Goal: Transaction & Acquisition: Purchase product/service

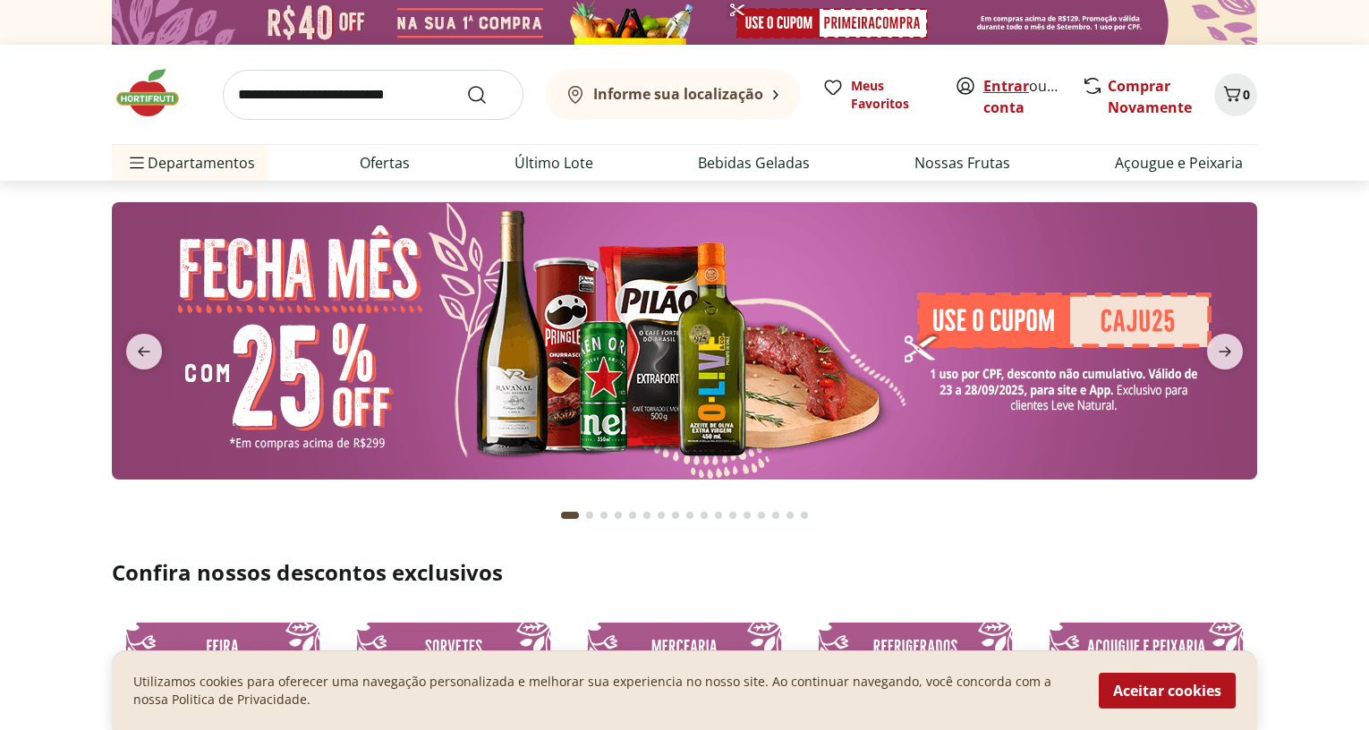
click at [1023, 87] on link "Entrar" at bounding box center [1007, 86] width 46 height 20
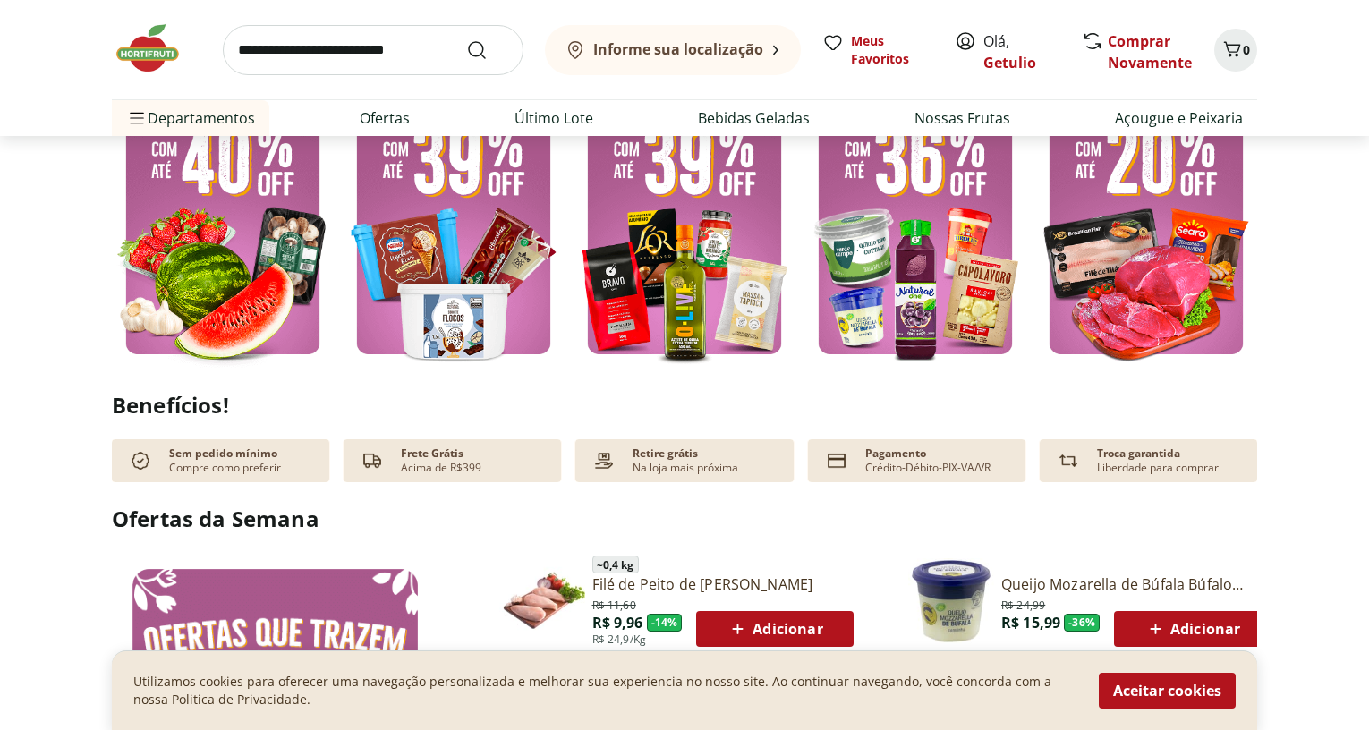
scroll to position [448, 0]
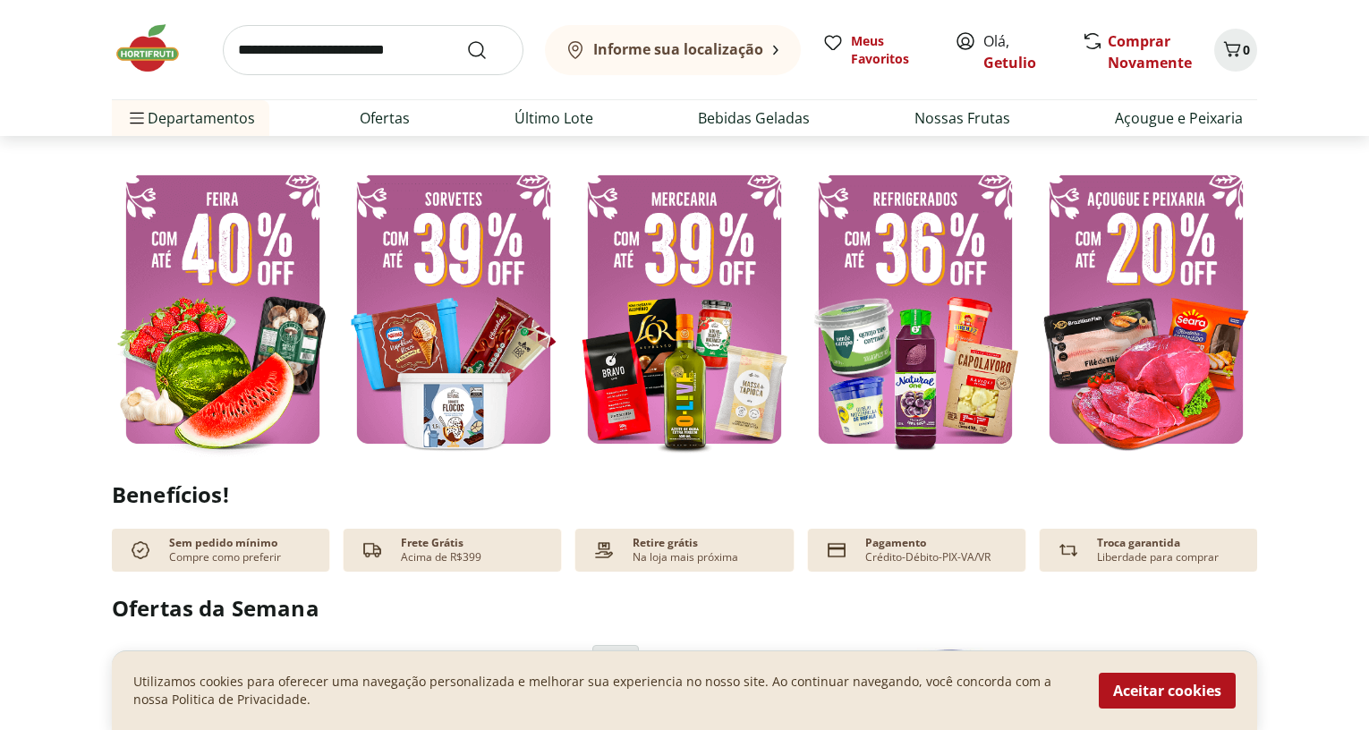
click at [209, 269] on img at bounding box center [223, 309] width 222 height 296
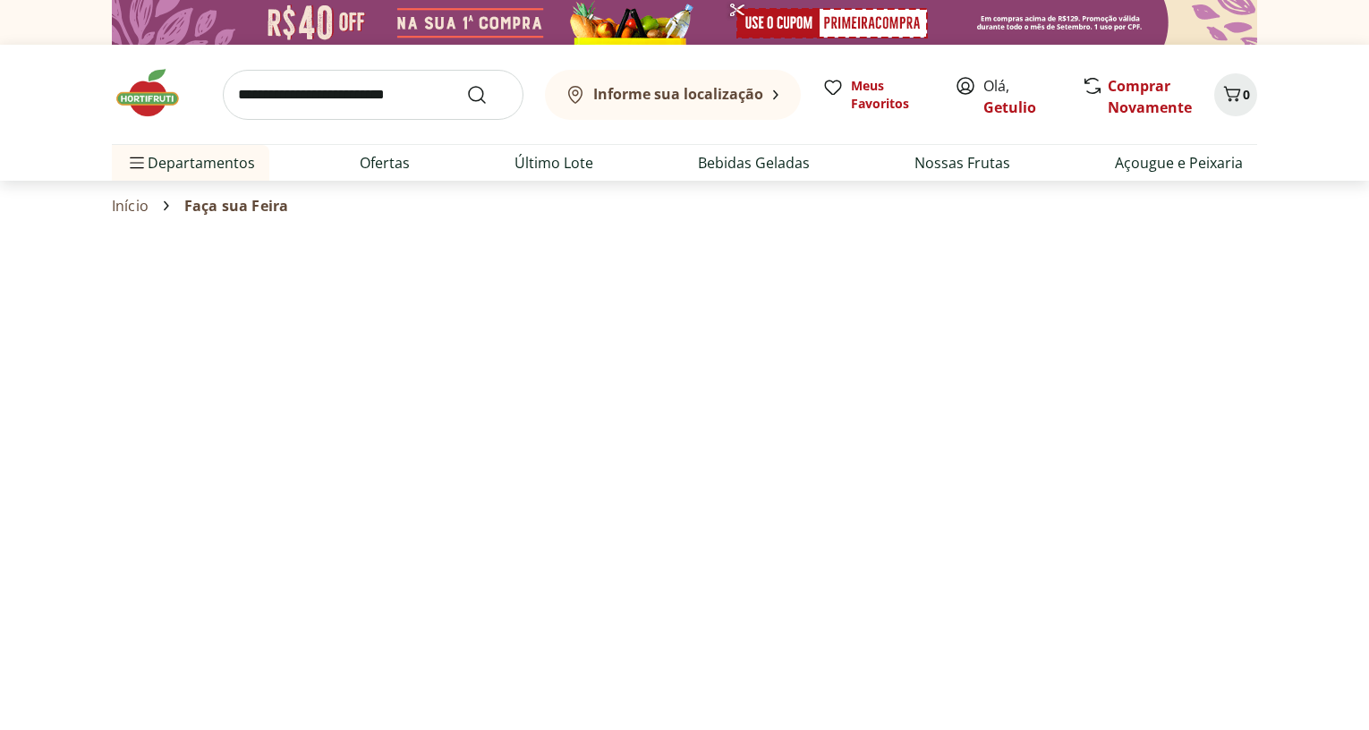
select select "**********"
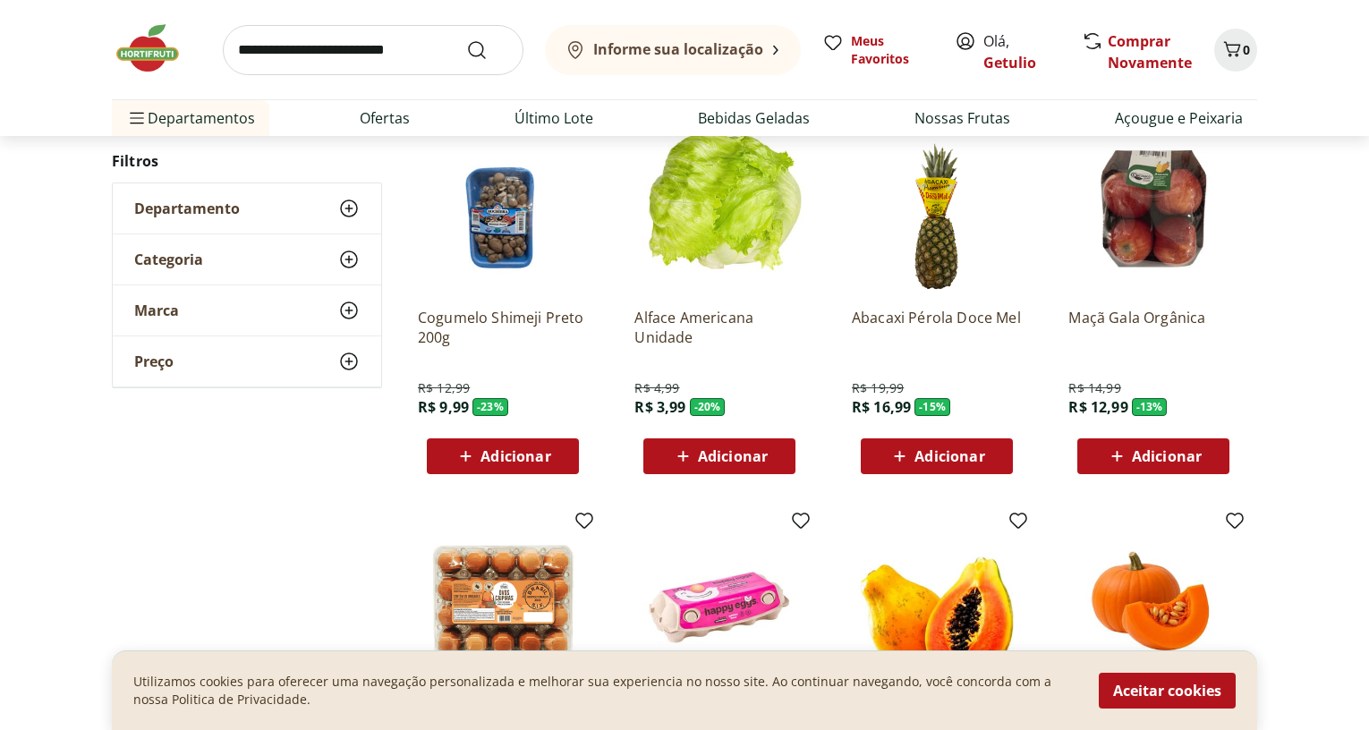
scroll to position [537, 0]
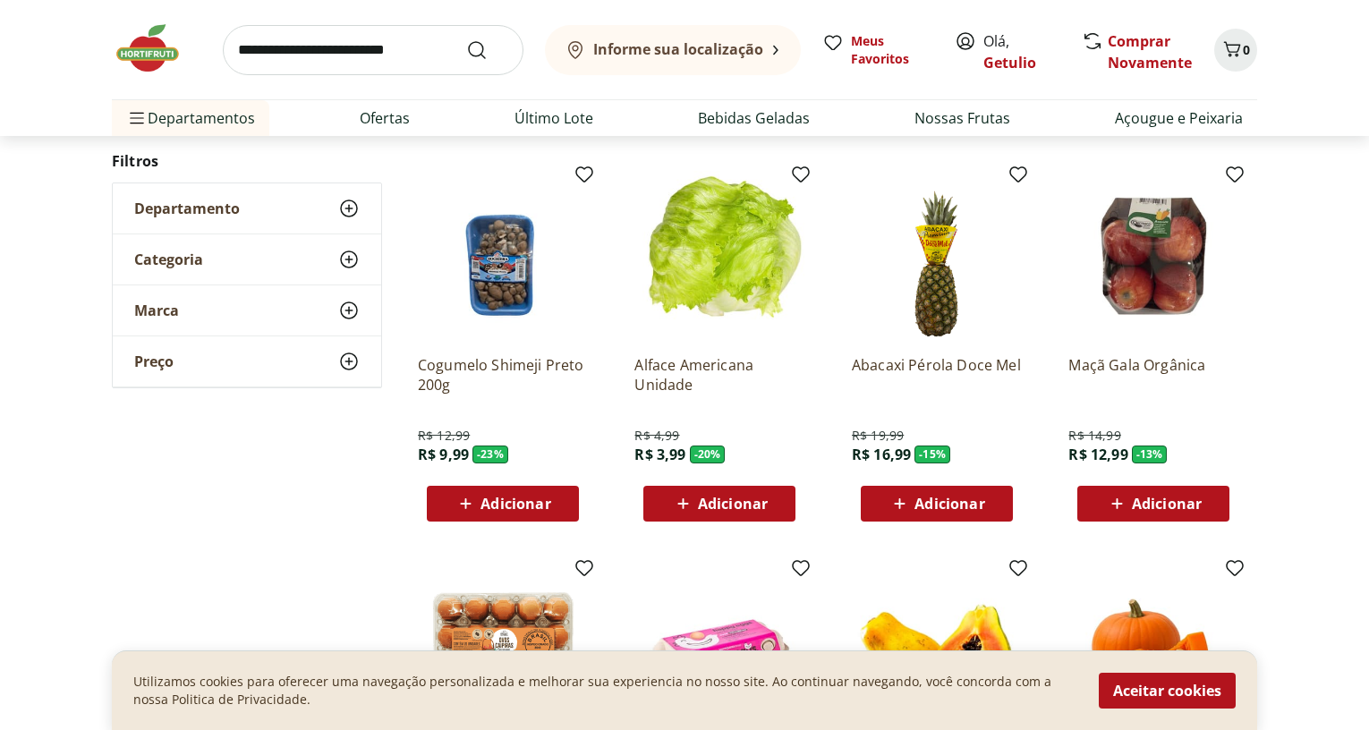
click at [345, 207] on icon at bounding box center [348, 208] width 21 height 21
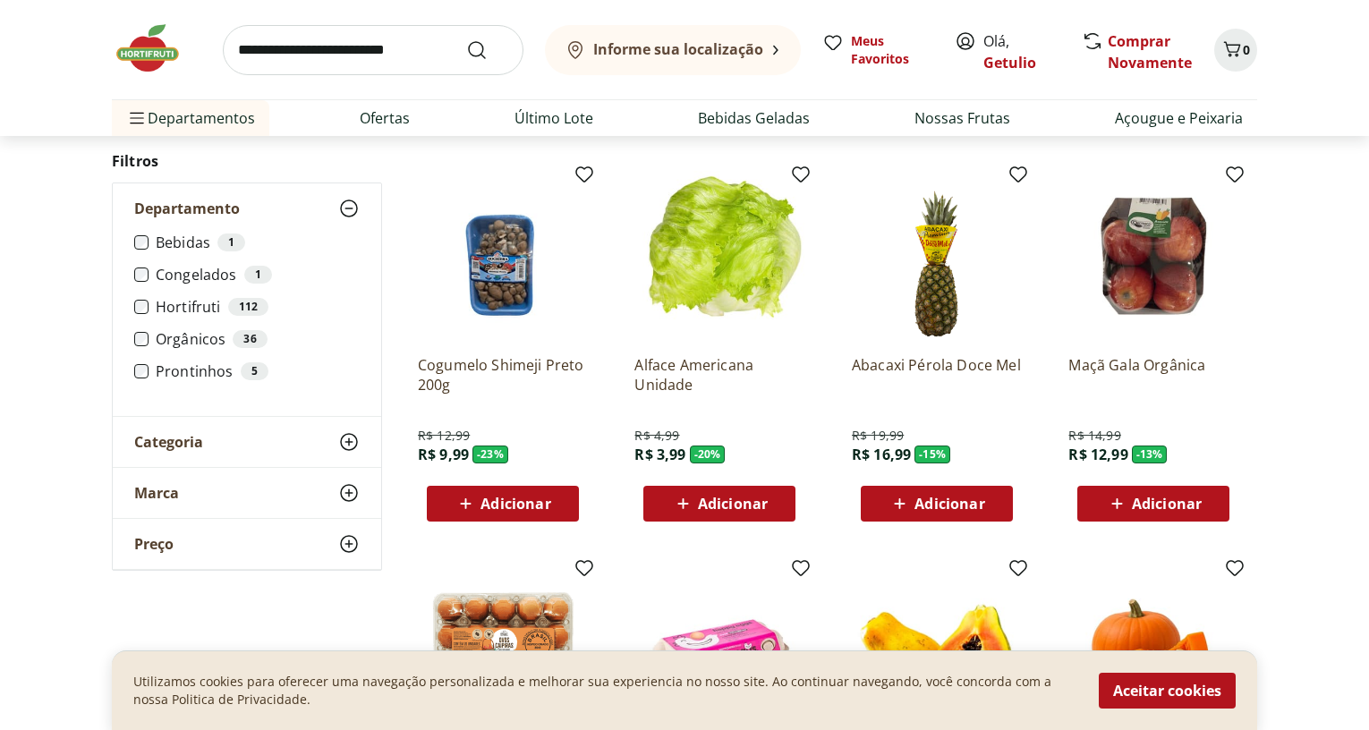
click at [198, 303] on label "Hortifruti 112" at bounding box center [258, 307] width 204 height 18
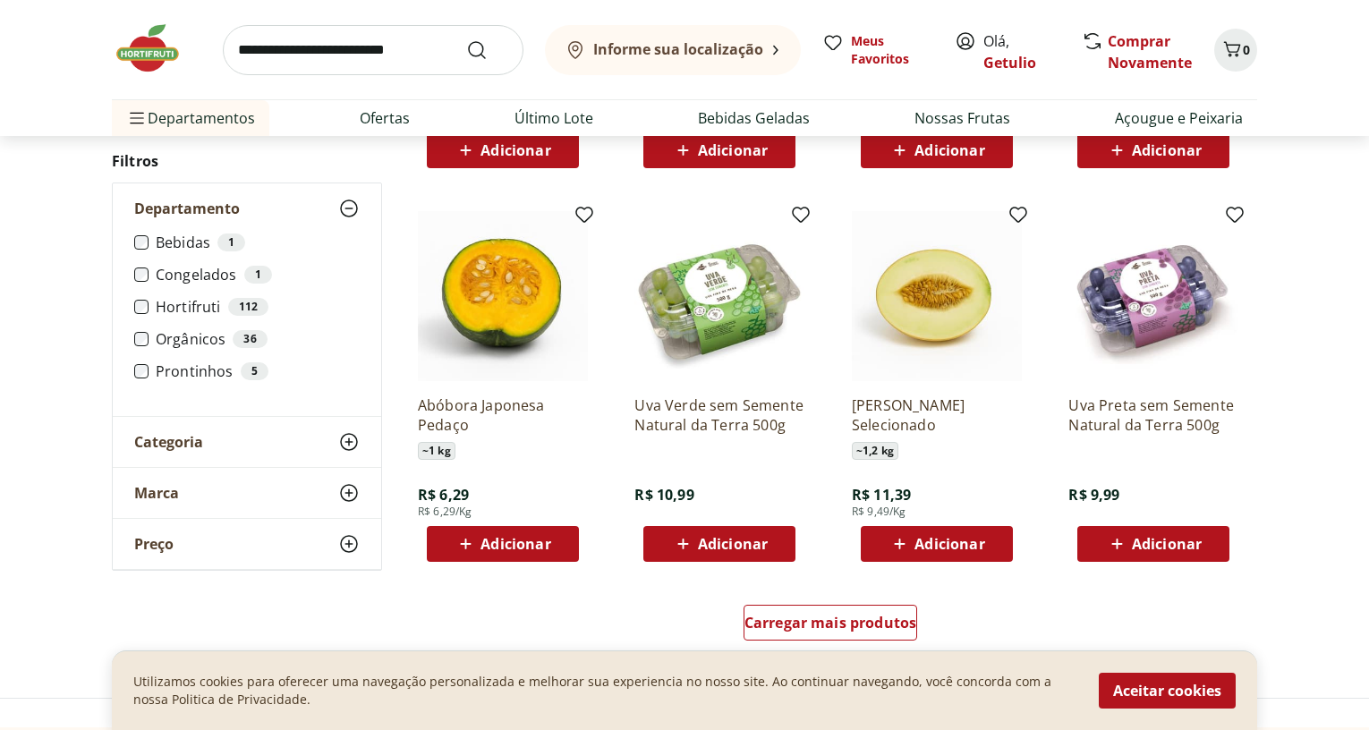
scroll to position [895, 0]
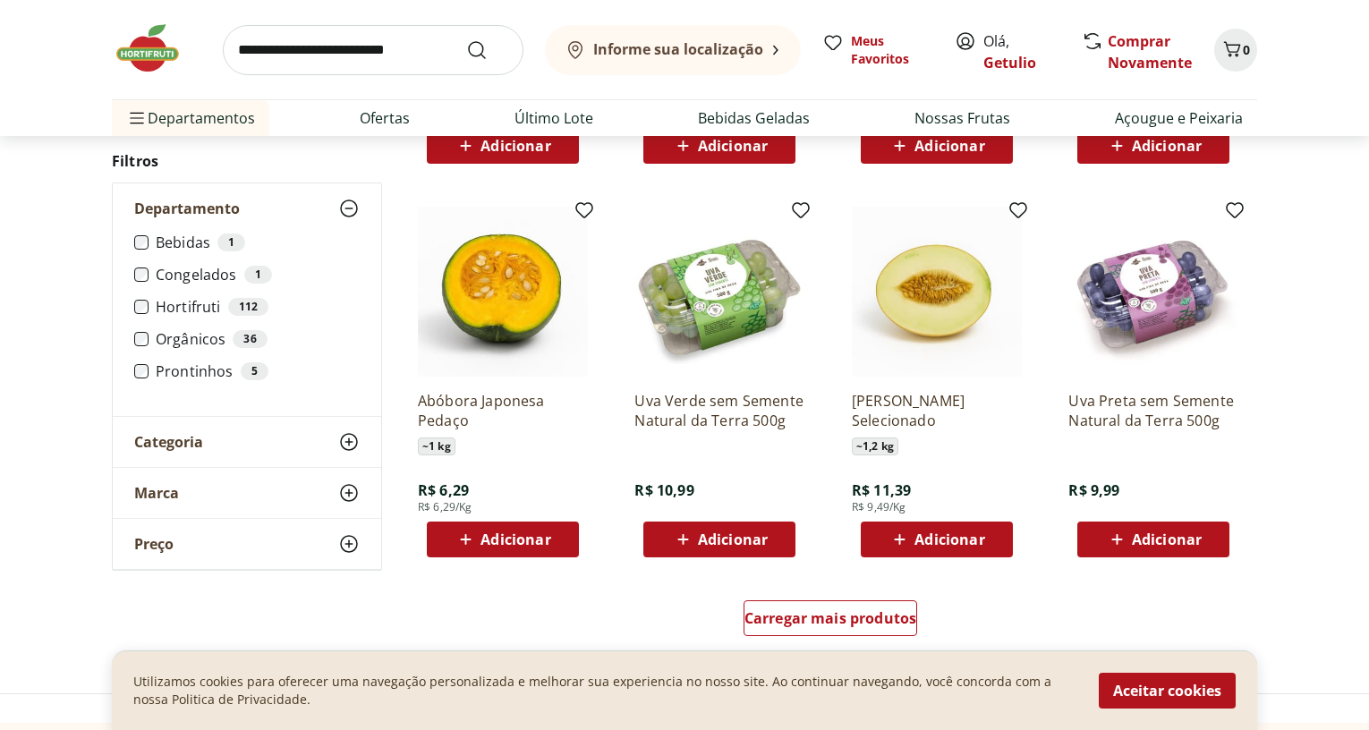
click at [718, 536] on span "Adicionar" at bounding box center [733, 540] width 70 height 14
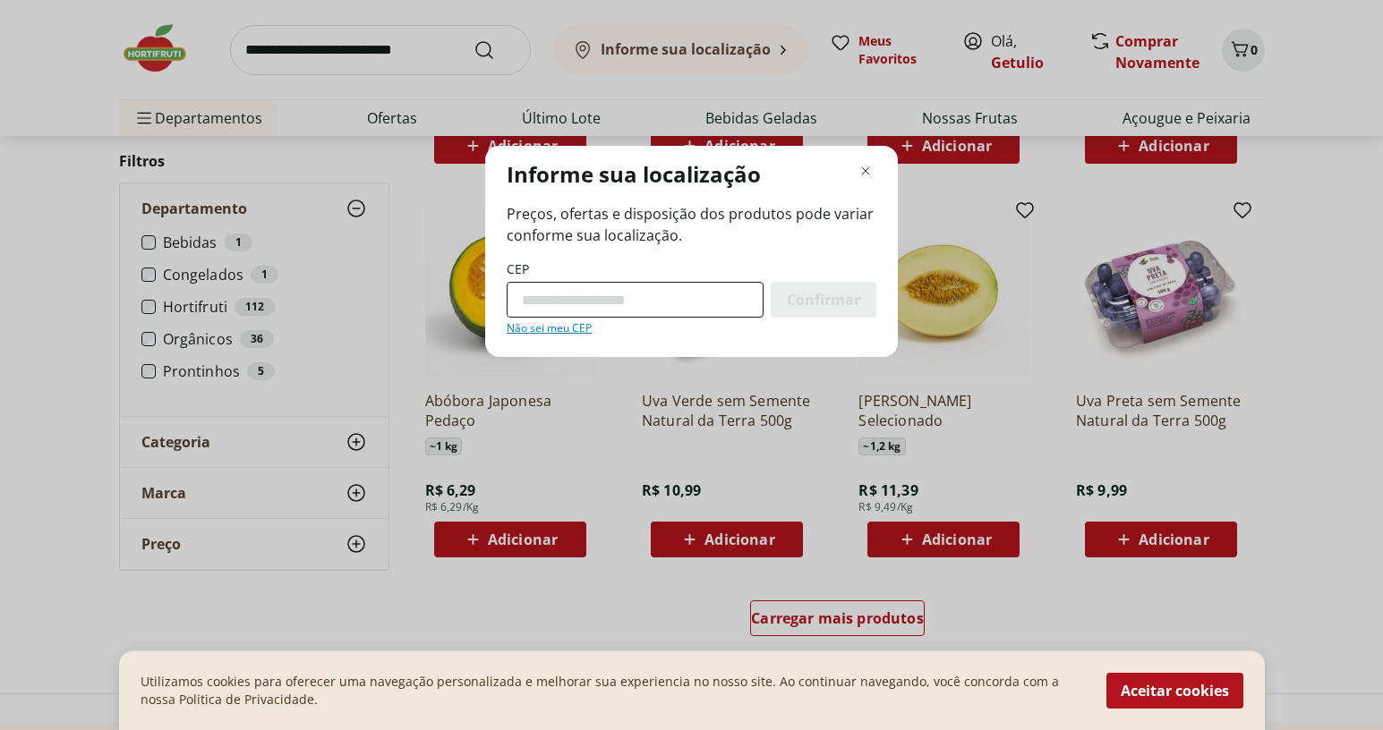
click at [561, 300] on input "CEP" at bounding box center [635, 300] width 257 height 36
type input "*********"
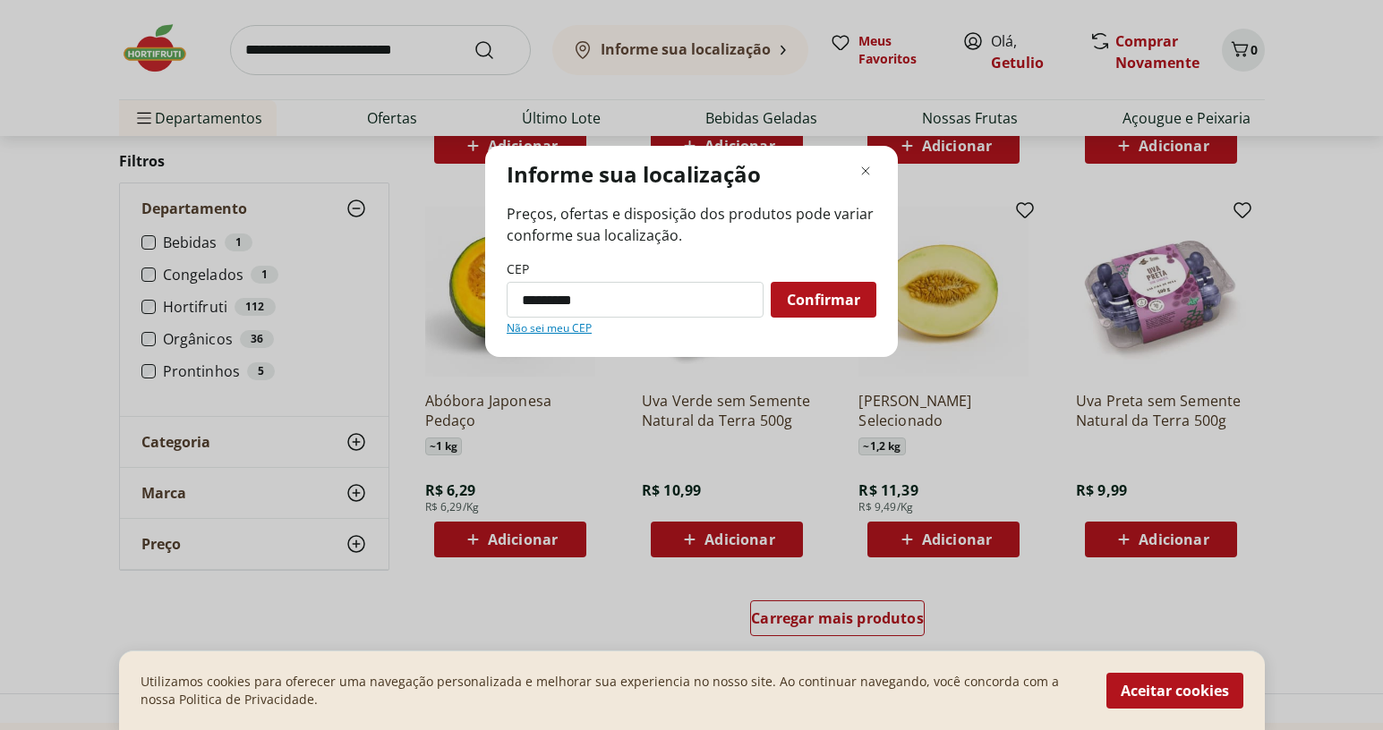
click at [798, 304] on span "Confirmar" at bounding box center [823, 300] width 73 height 14
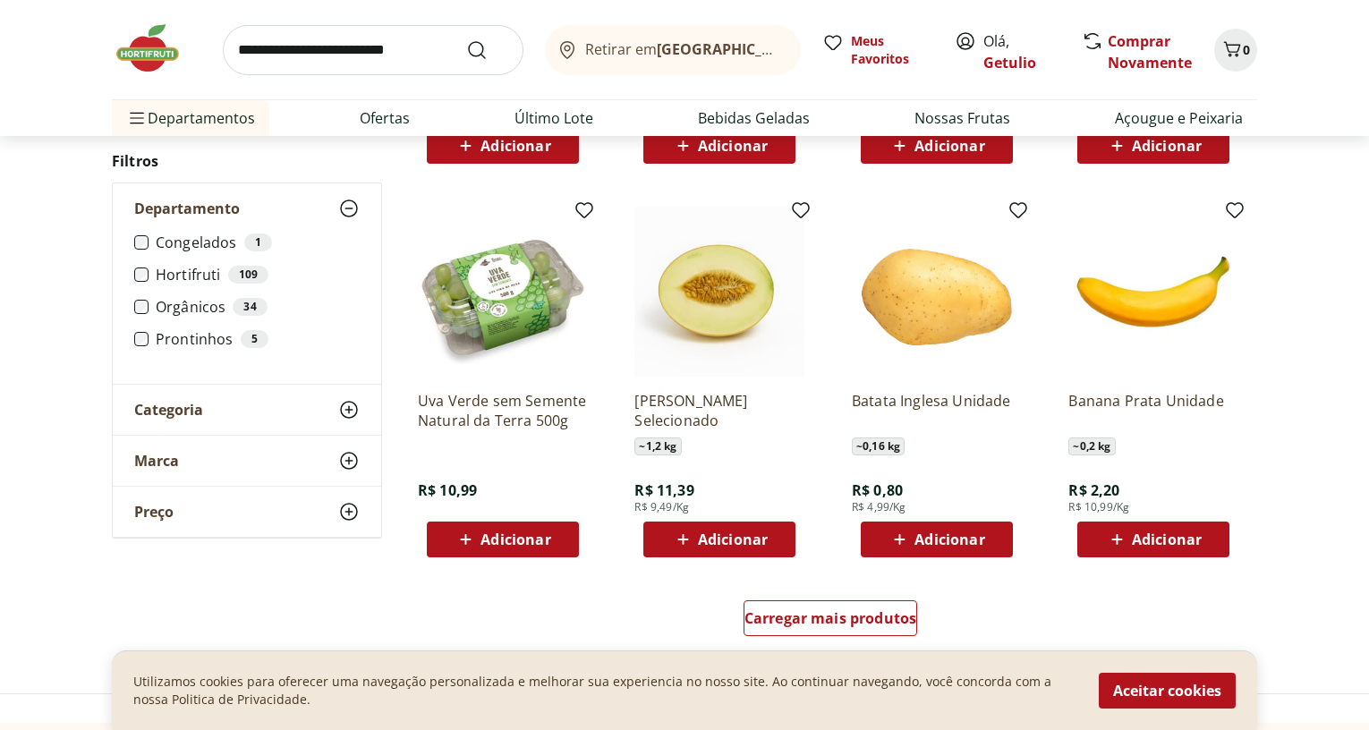
click at [517, 544] on span "Adicionar" at bounding box center [516, 540] width 70 height 14
click at [733, 534] on span "Adicionar" at bounding box center [733, 540] width 70 height 14
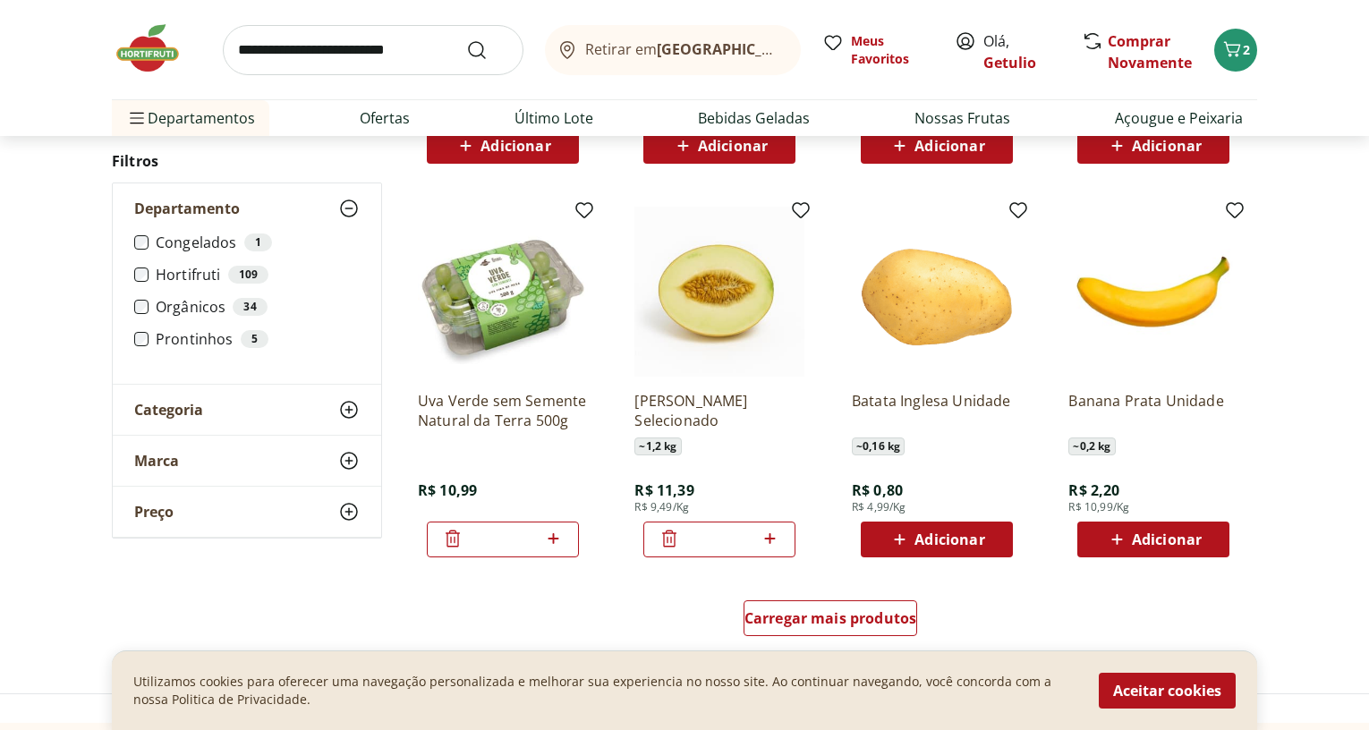
scroll to position [985, 0]
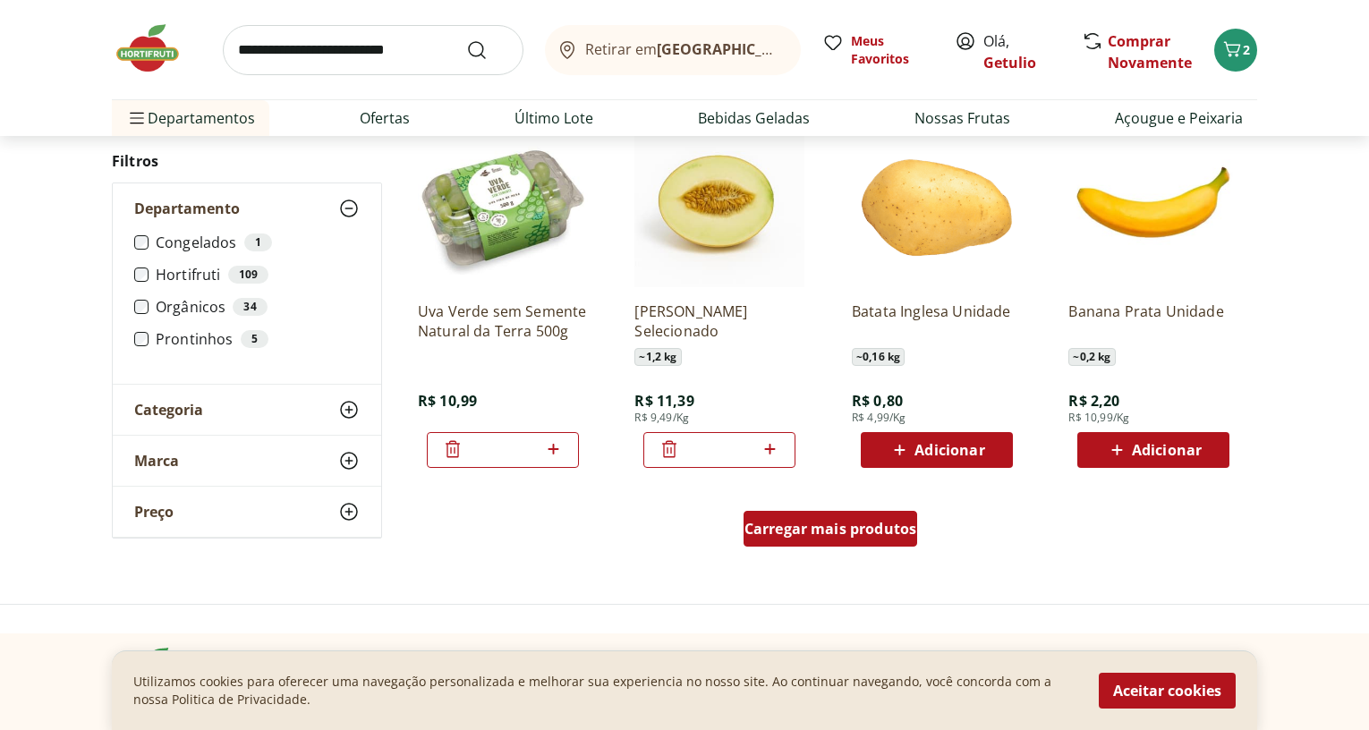
click at [824, 522] on span "Carregar mais produtos" at bounding box center [831, 529] width 173 height 14
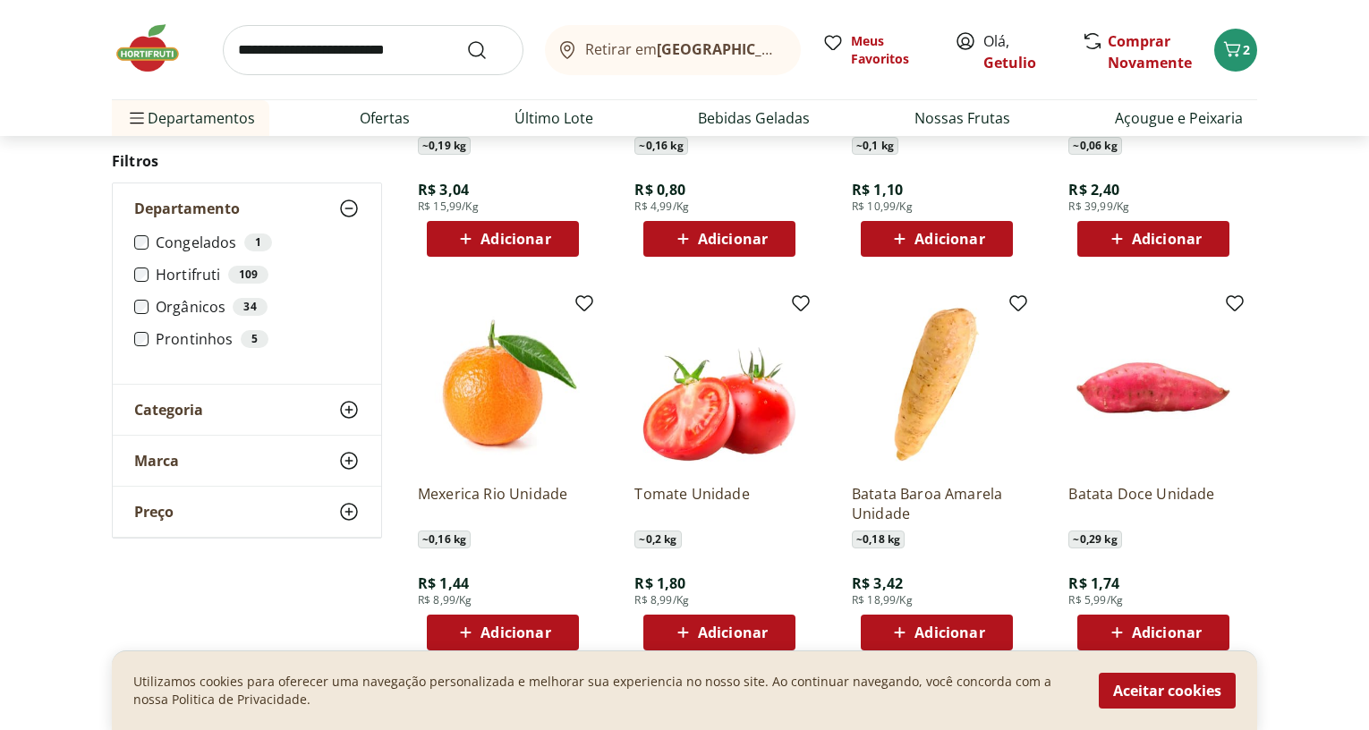
scroll to position [2059, 0]
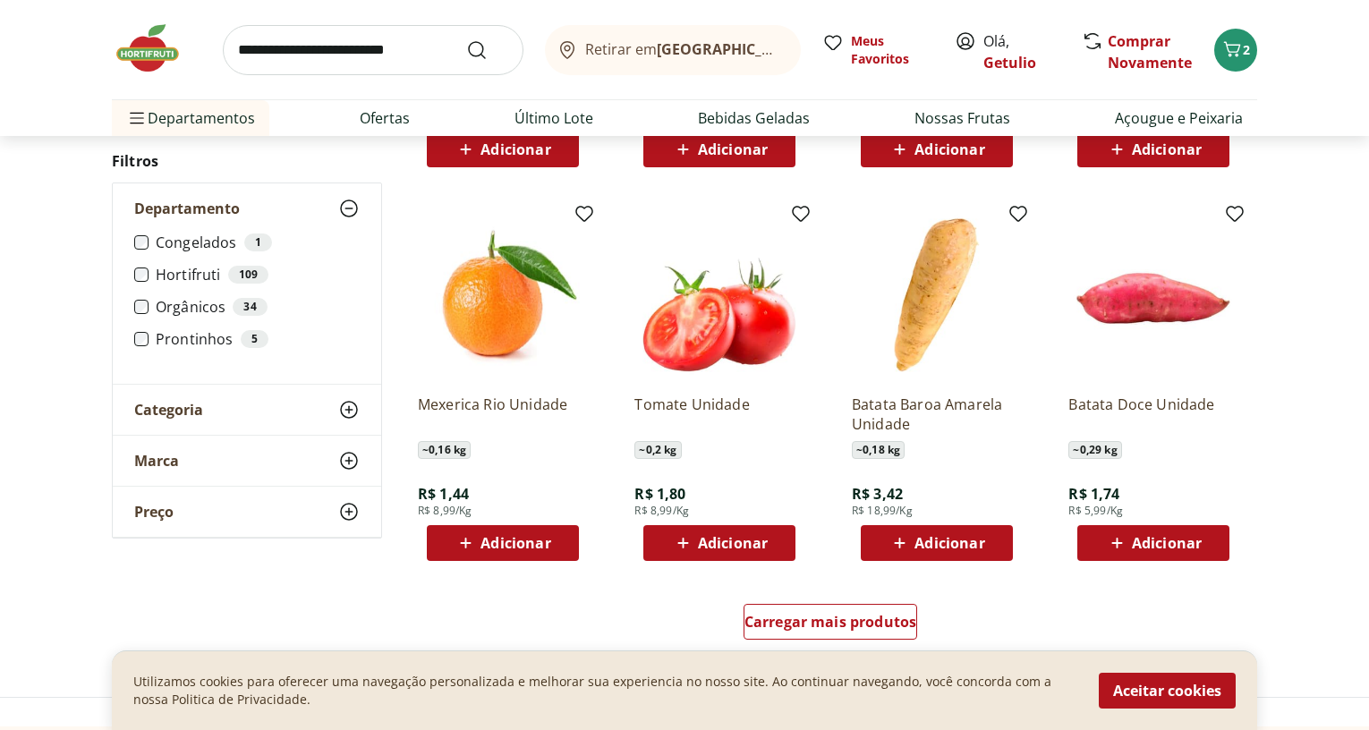
click at [526, 541] on span "Adicionar" at bounding box center [516, 543] width 70 height 14
click at [550, 539] on icon at bounding box center [553, 542] width 22 height 21
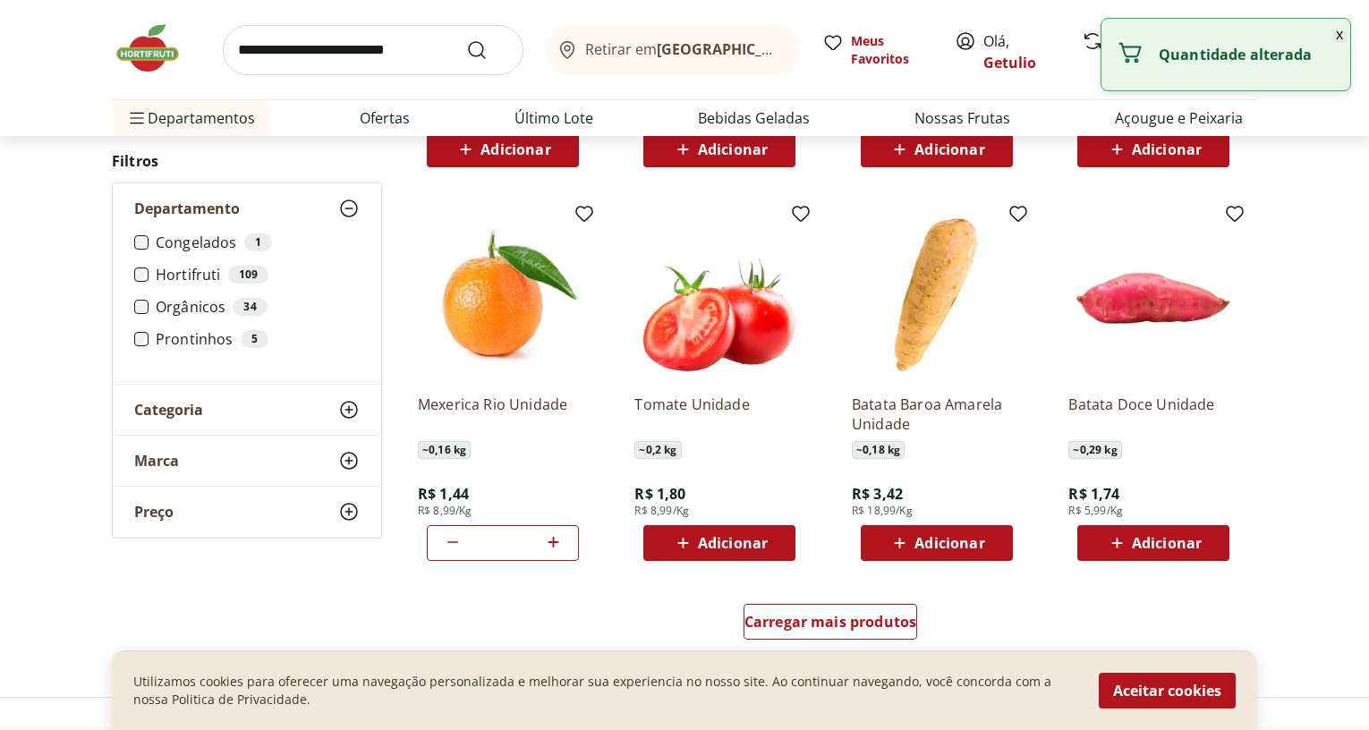
click at [550, 539] on icon at bounding box center [553, 542] width 22 height 21
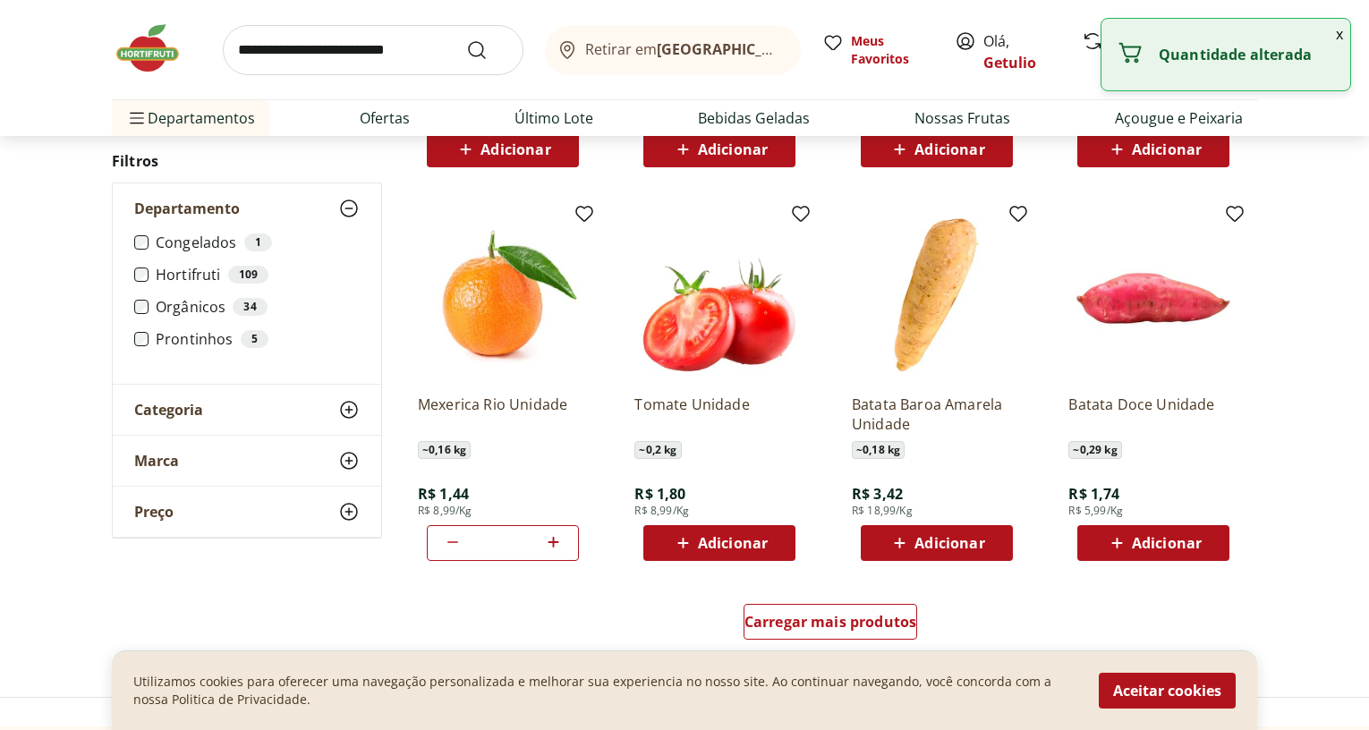
click at [551, 538] on icon at bounding box center [553, 542] width 22 height 21
click at [551, 535] on icon at bounding box center [553, 542] width 22 height 21
type input "**"
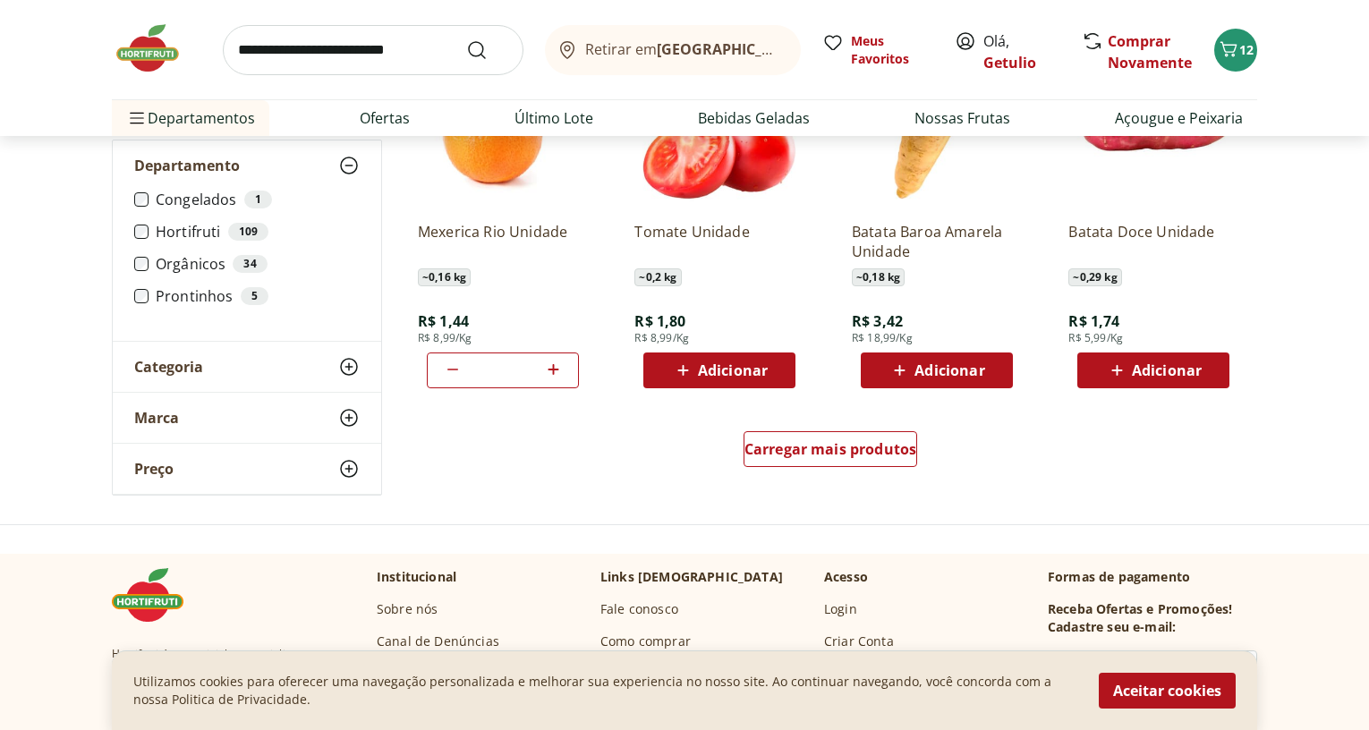
scroll to position [2238, 0]
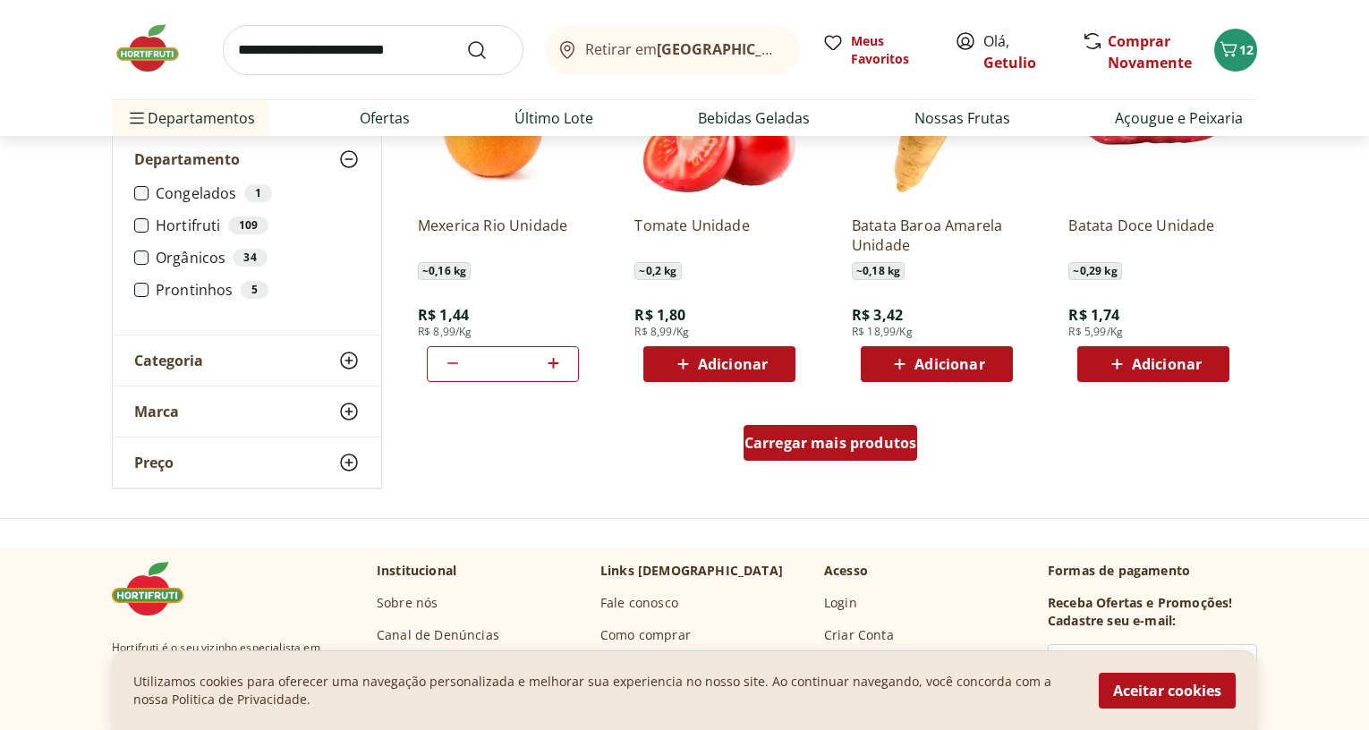
click at [840, 448] on span "Carregar mais produtos" at bounding box center [831, 443] width 173 height 14
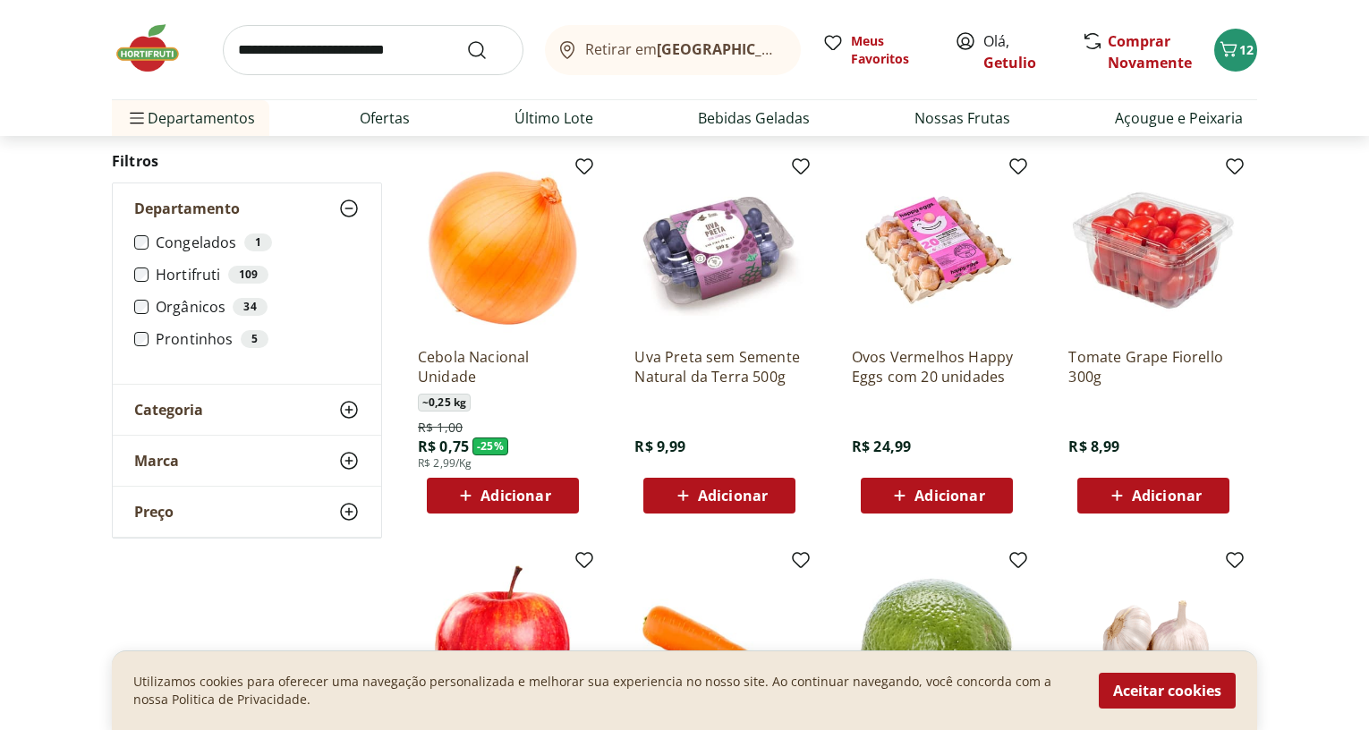
scroll to position [1343, 0]
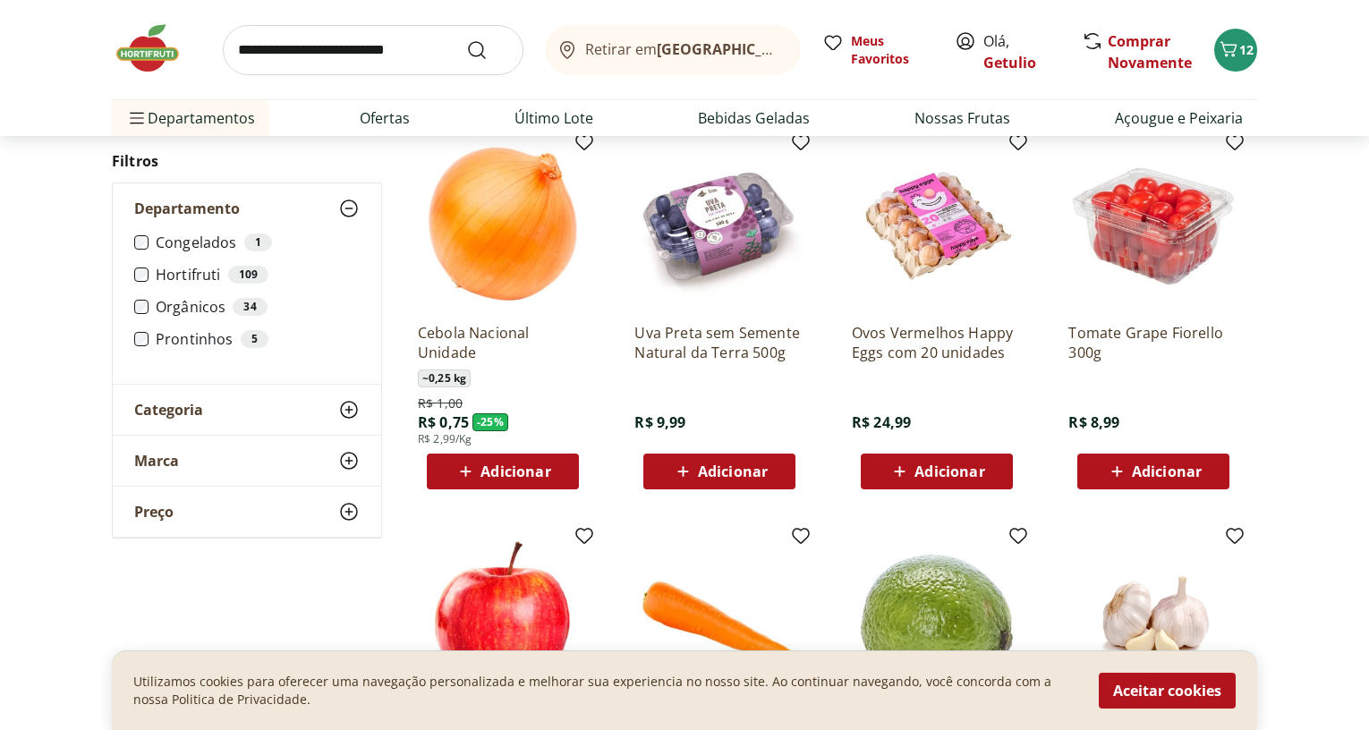
click at [725, 473] on span "Adicionar" at bounding box center [733, 472] width 70 height 14
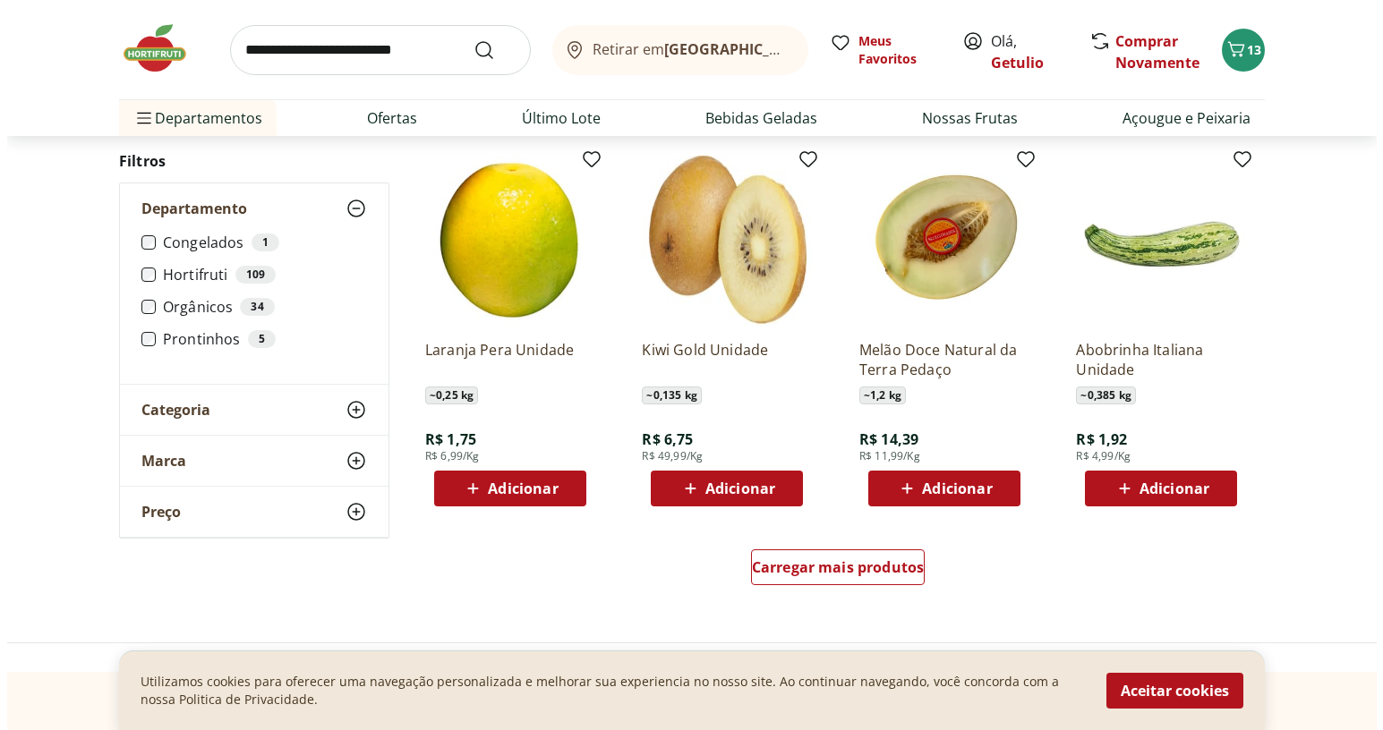
scroll to position [3312, 0]
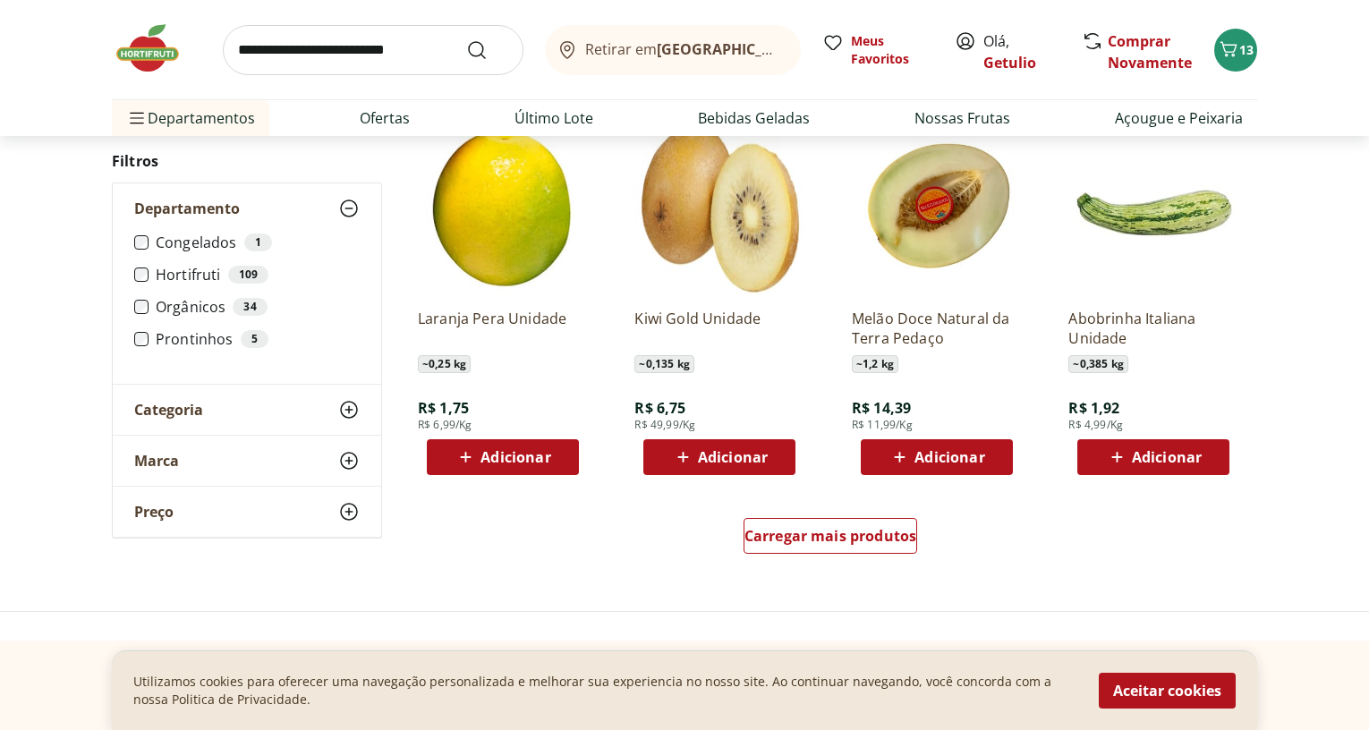
click at [949, 456] on span "Adicionar" at bounding box center [950, 457] width 70 height 14
click at [1238, 50] on icon "Carrinho" at bounding box center [1228, 48] width 21 height 21
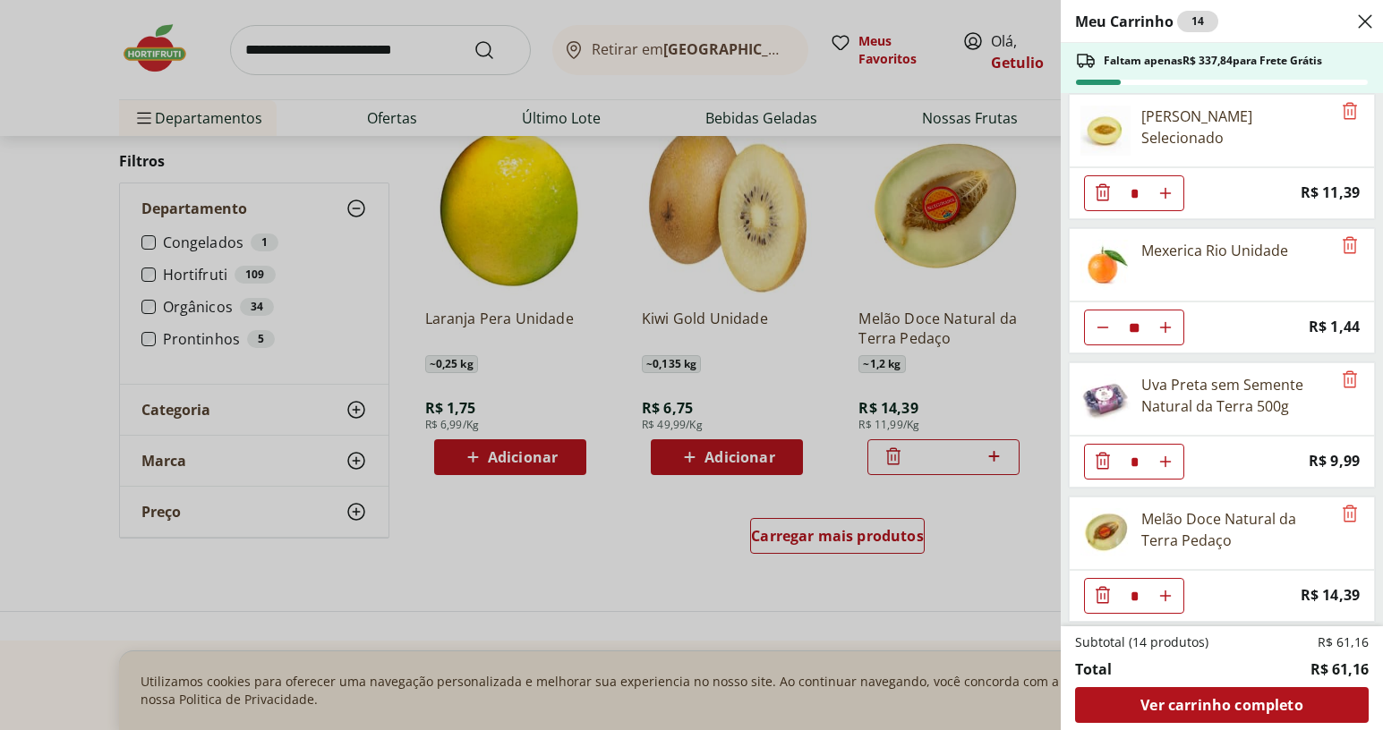
scroll to position [145, 0]
click at [1342, 516] on icon "Remove" at bounding box center [1349, 509] width 21 height 21
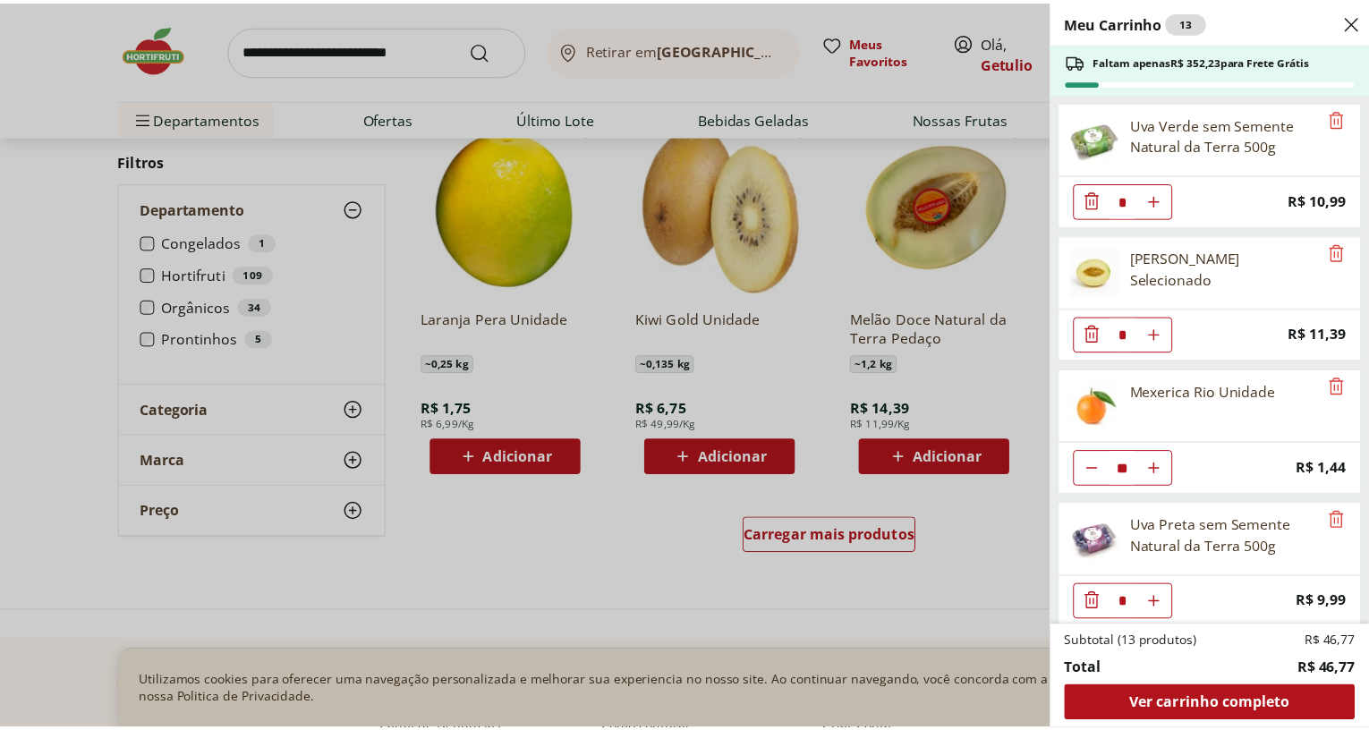
scroll to position [11, 0]
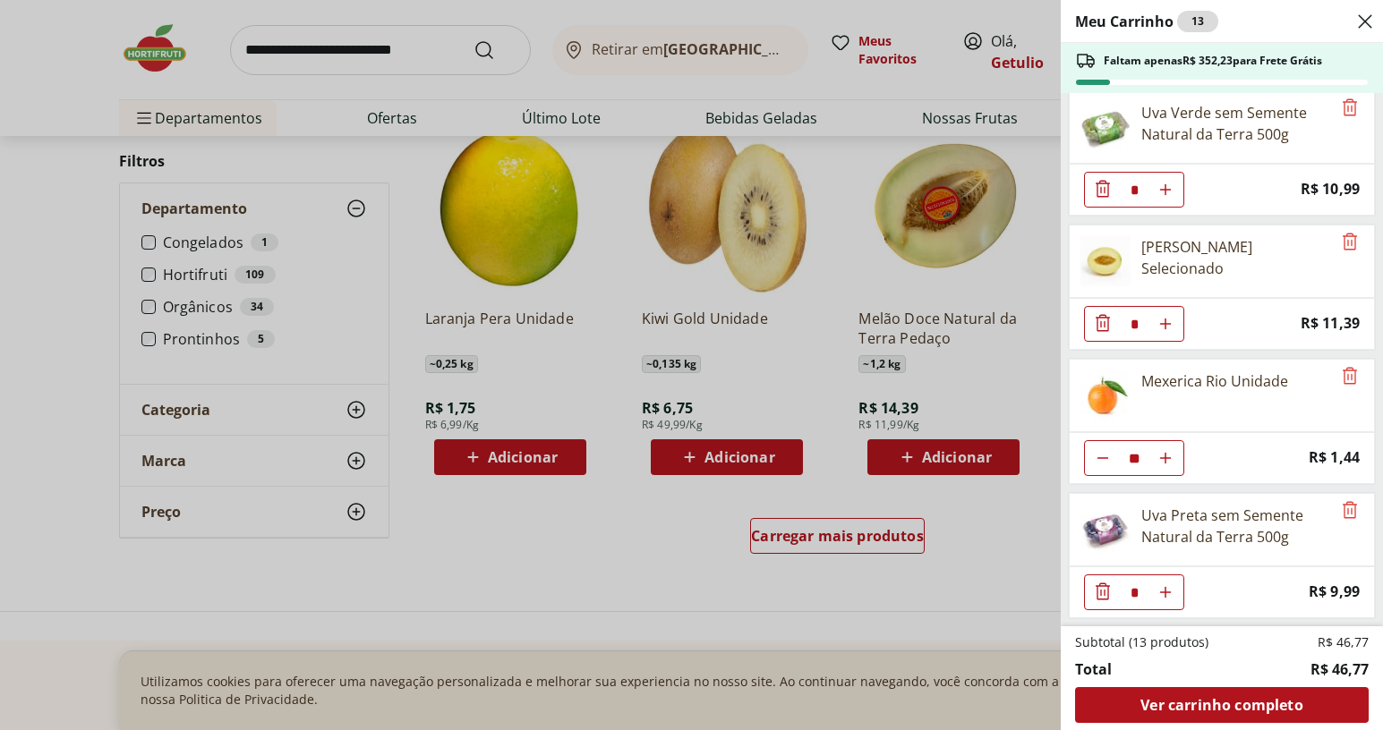
click at [1369, 445] on ul "Uva Verde sem Semente Natural da Terra 500g * Price: R$ 10,99 Melão Amarelo Sel…" at bounding box center [1220, 359] width 319 height 533
click at [561, 328] on div "Meu Carrinho 13 Faltam apenas R$ 352,23 para Frete Grátis Uva Verde sem Semente…" at bounding box center [691, 365] width 1383 height 730
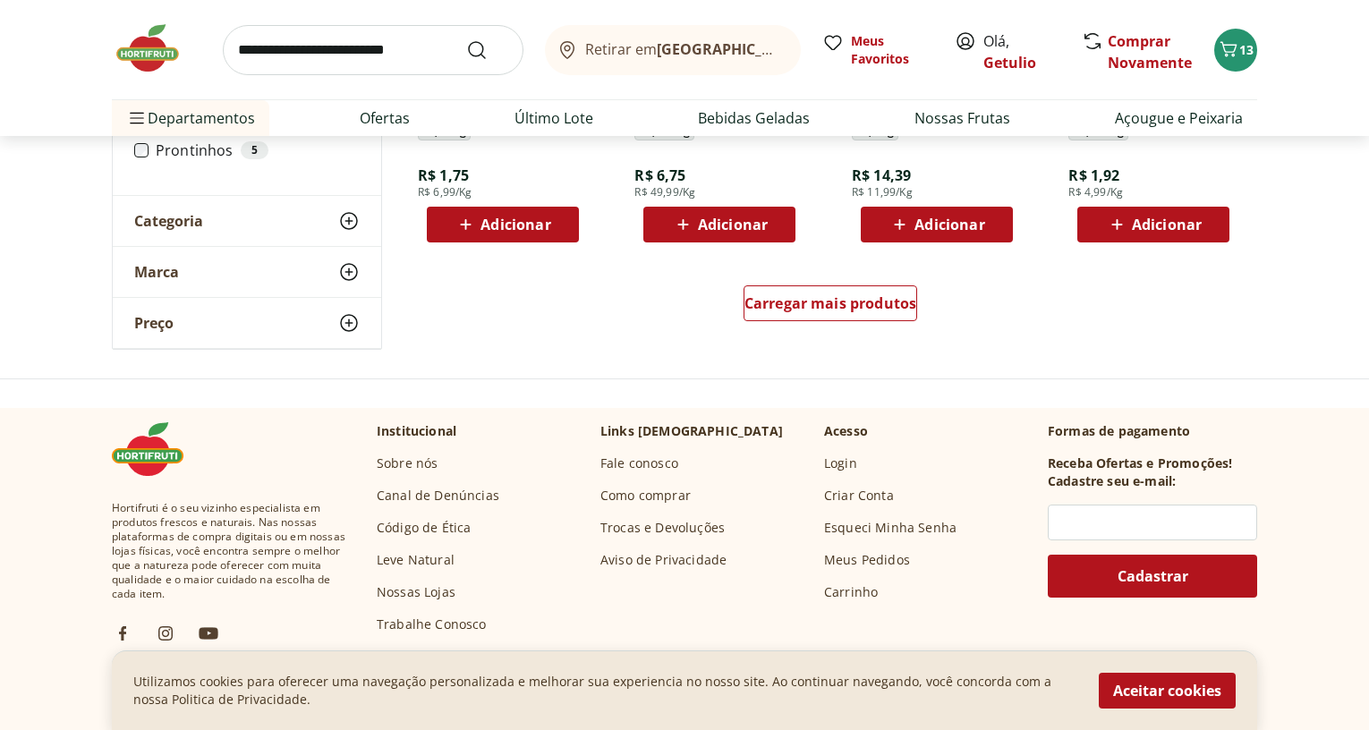
scroll to position [3580, 0]
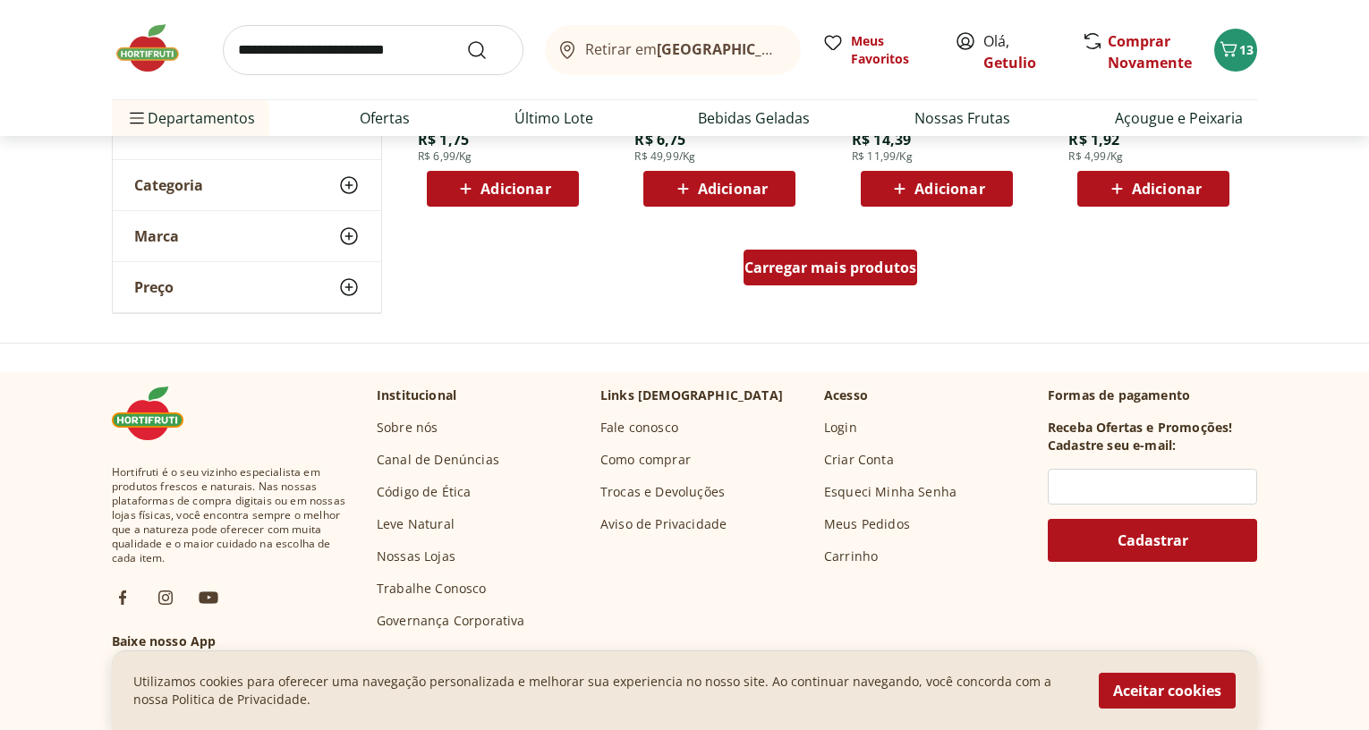
click at [883, 277] on div "Carregar mais produtos" at bounding box center [831, 268] width 175 height 36
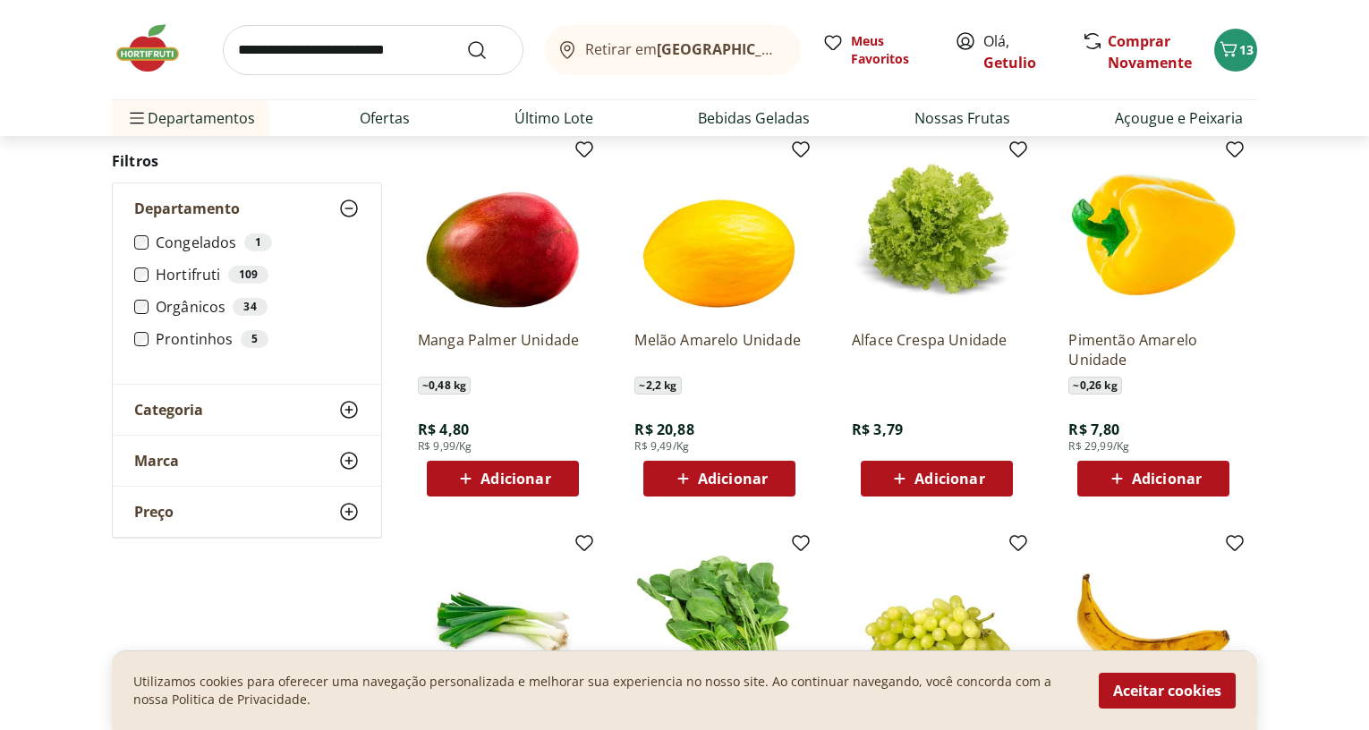
scroll to position [3759, 0]
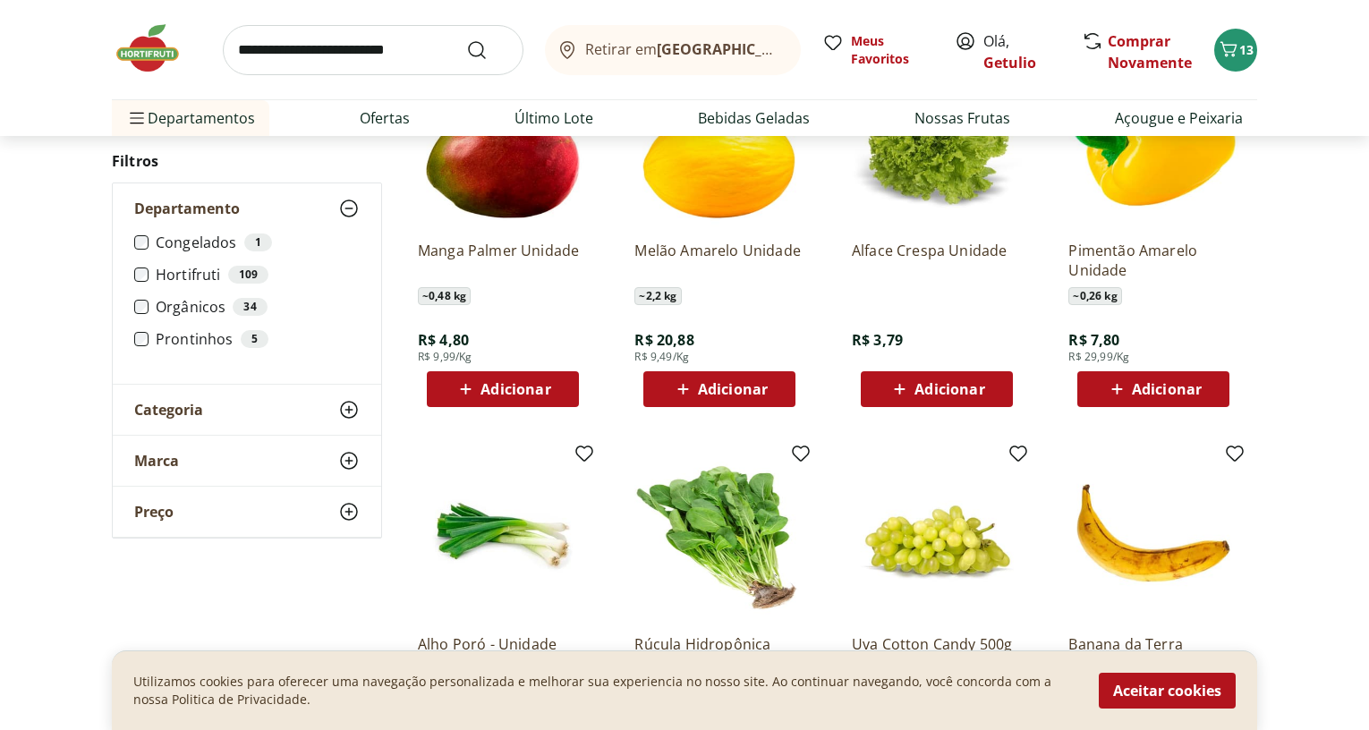
click at [332, 55] on input "search" at bounding box center [373, 50] width 301 height 50
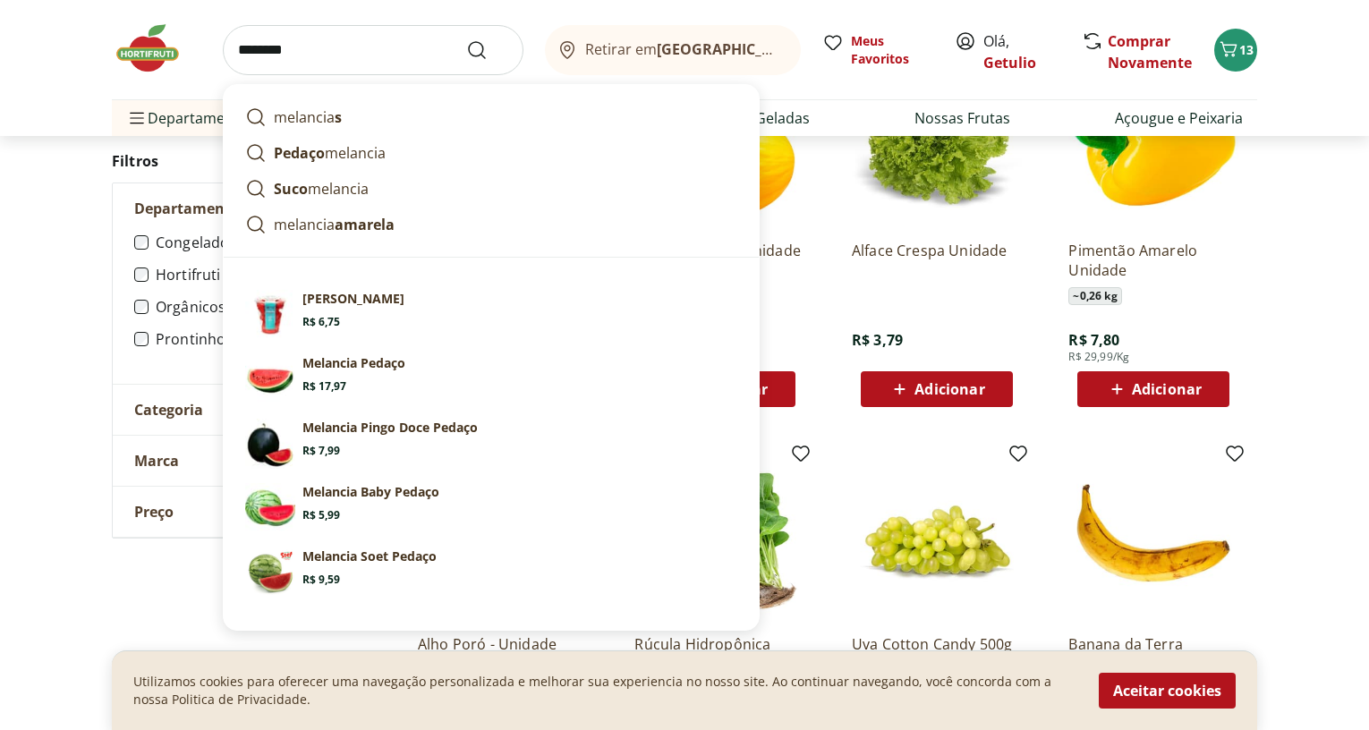
type input "********"
click at [466, 39] on button "Submit Search" at bounding box center [487, 49] width 43 height 21
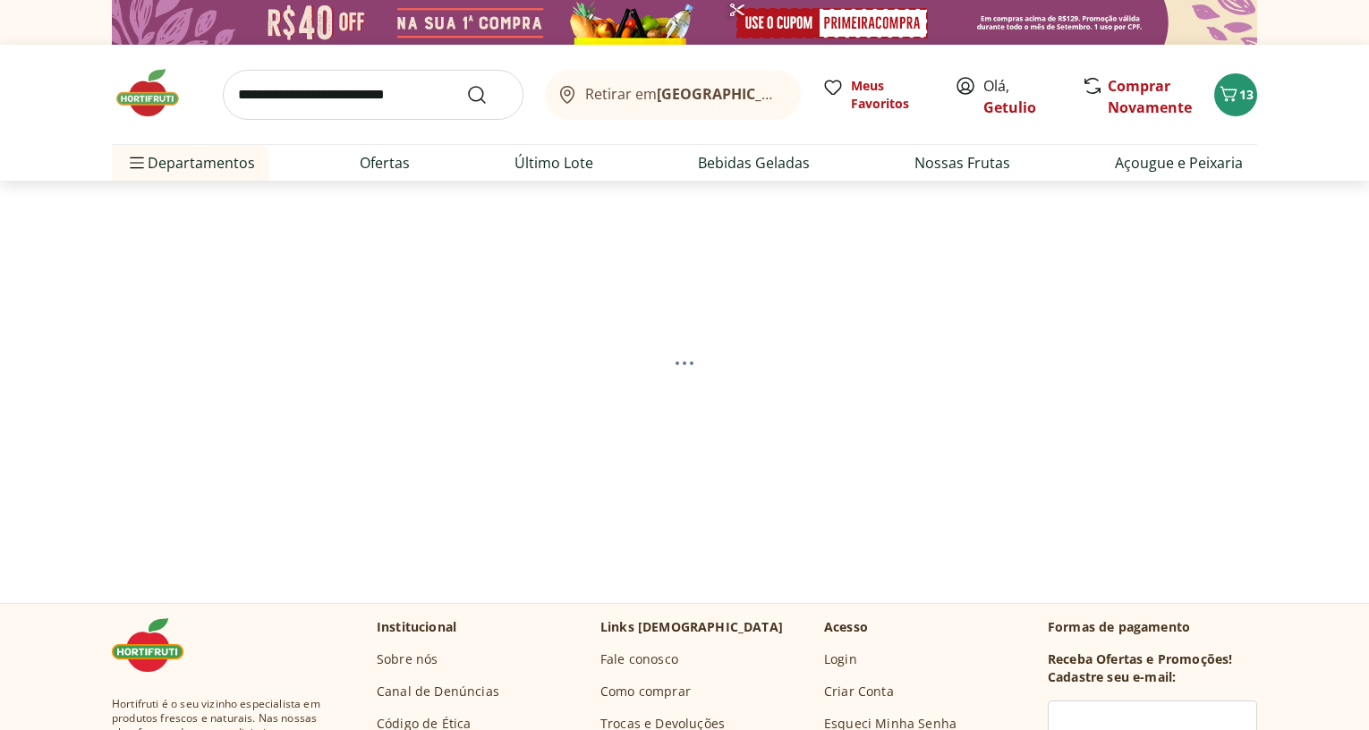
select select "**********"
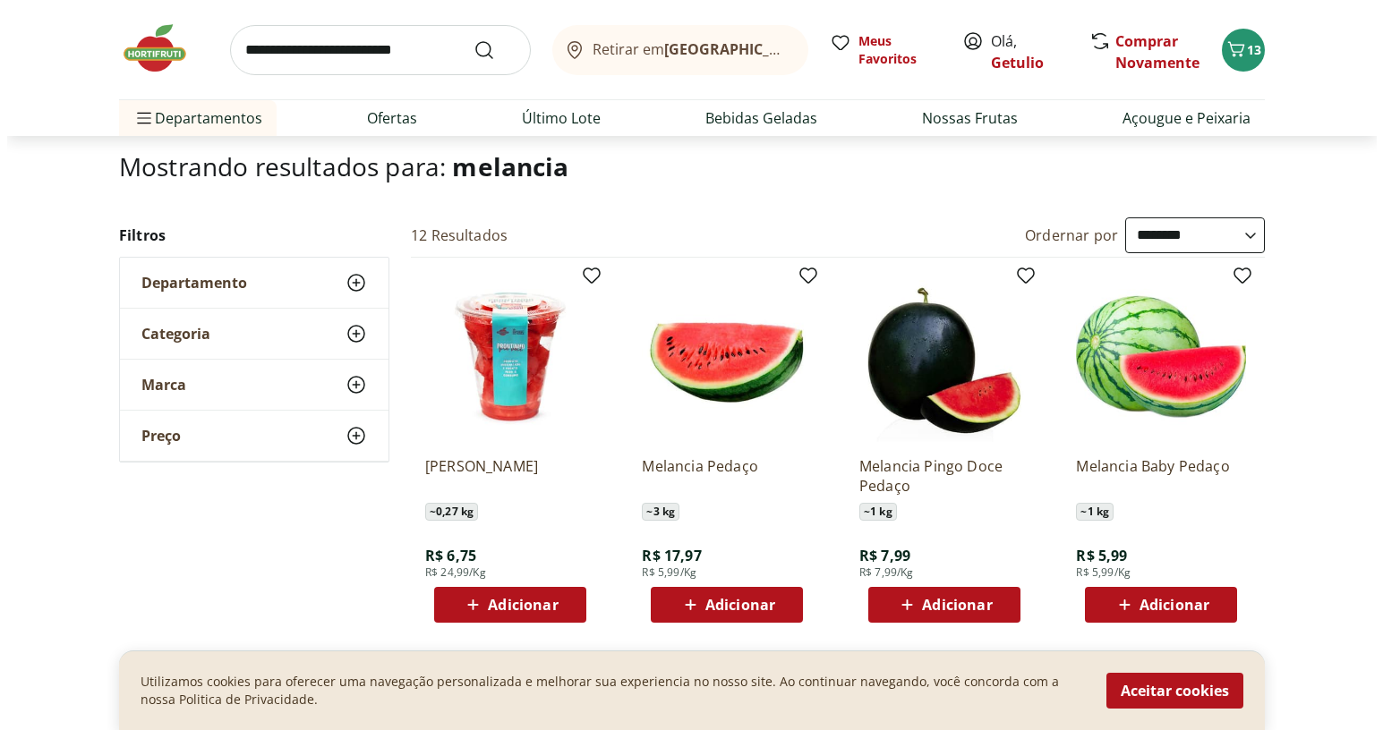
scroll to position [179, 0]
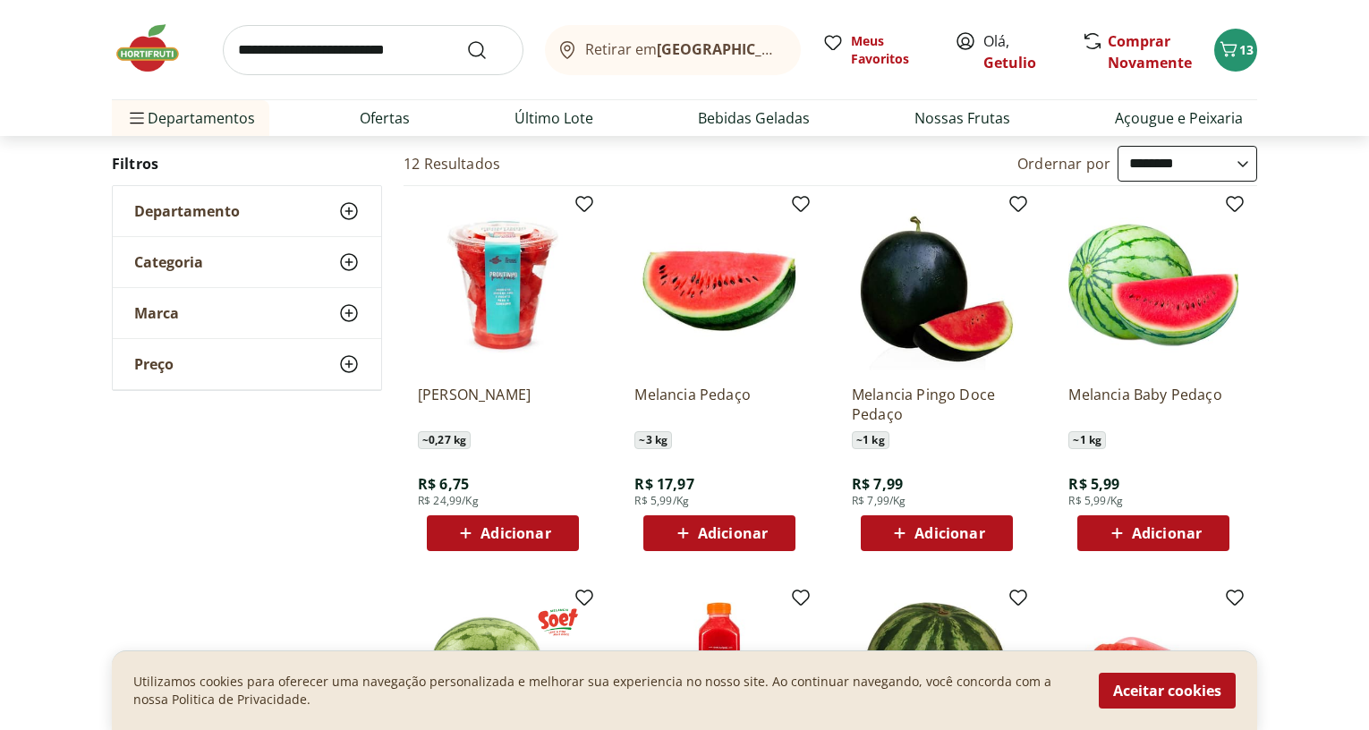
click at [741, 526] on span "Adicionar" at bounding box center [733, 533] width 70 height 14
click at [1226, 50] on icon "Carrinho" at bounding box center [1228, 48] width 21 height 21
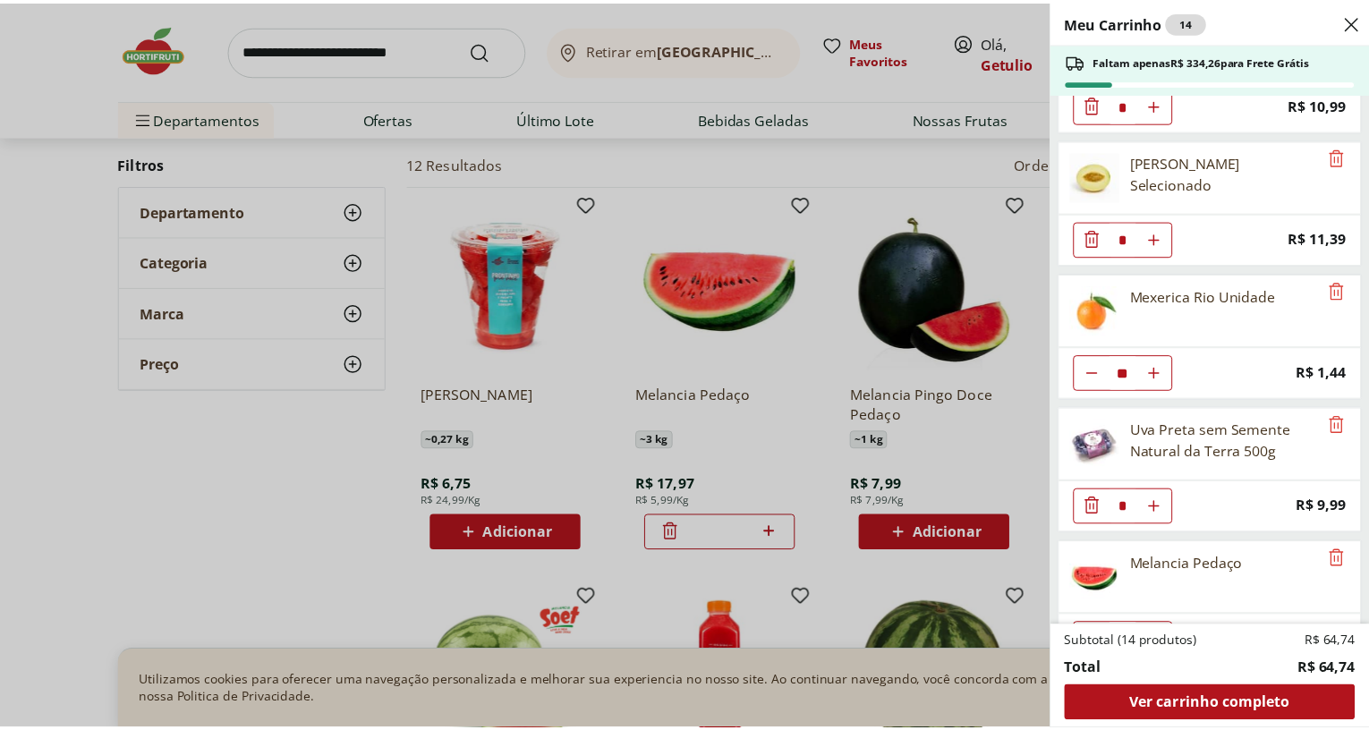
scroll to position [145, 0]
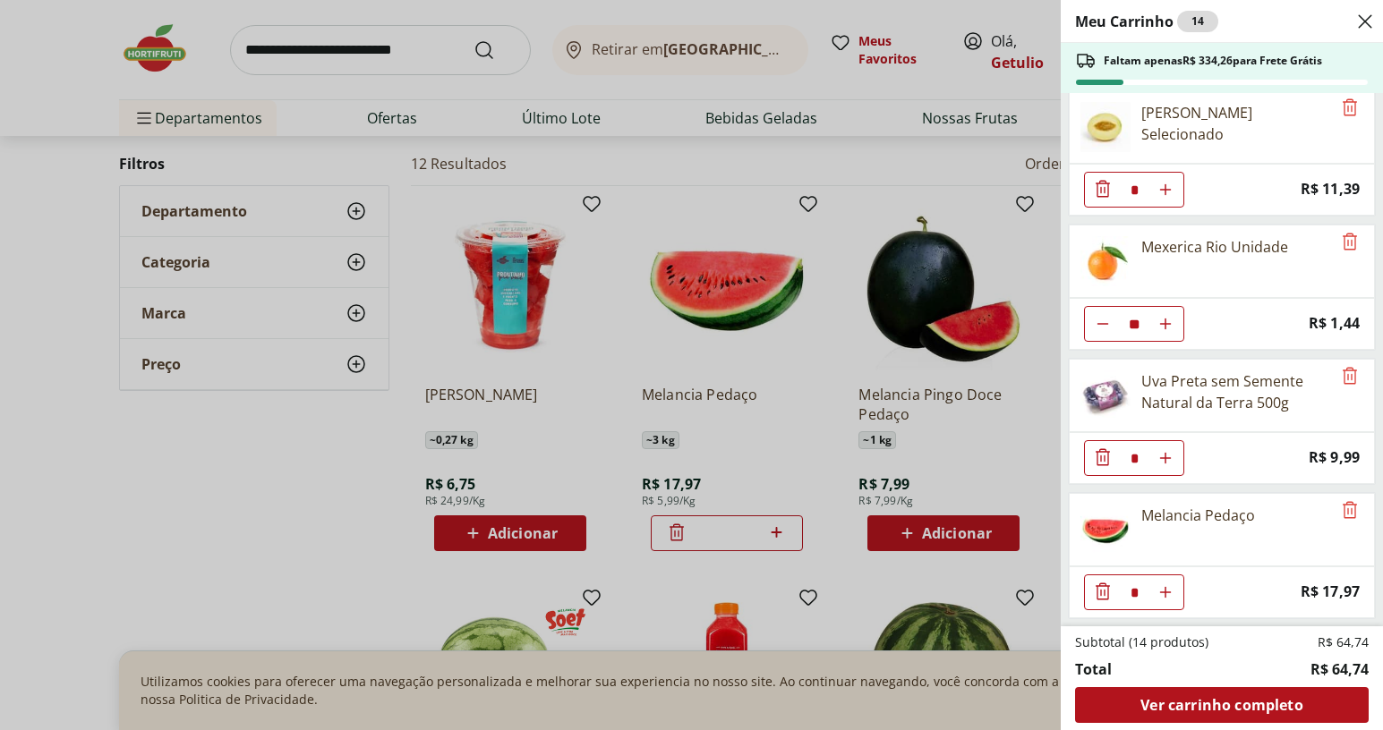
click at [290, 697] on div "Meu Carrinho 14 Faltam apenas R$ 334,26 para Frete Grátis Uva Verde sem Semente…" at bounding box center [691, 365] width 1383 height 730
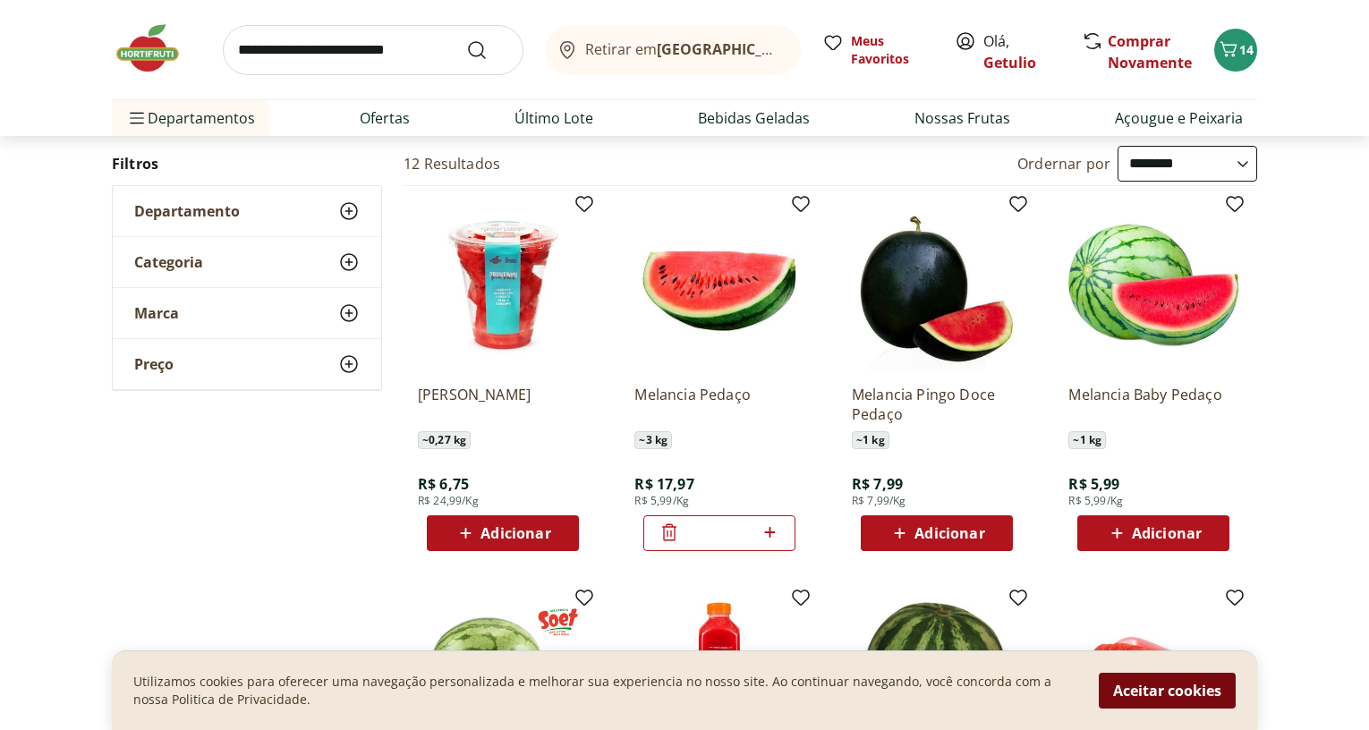
click at [1193, 693] on button "Aceitar cookies" at bounding box center [1167, 691] width 137 height 36
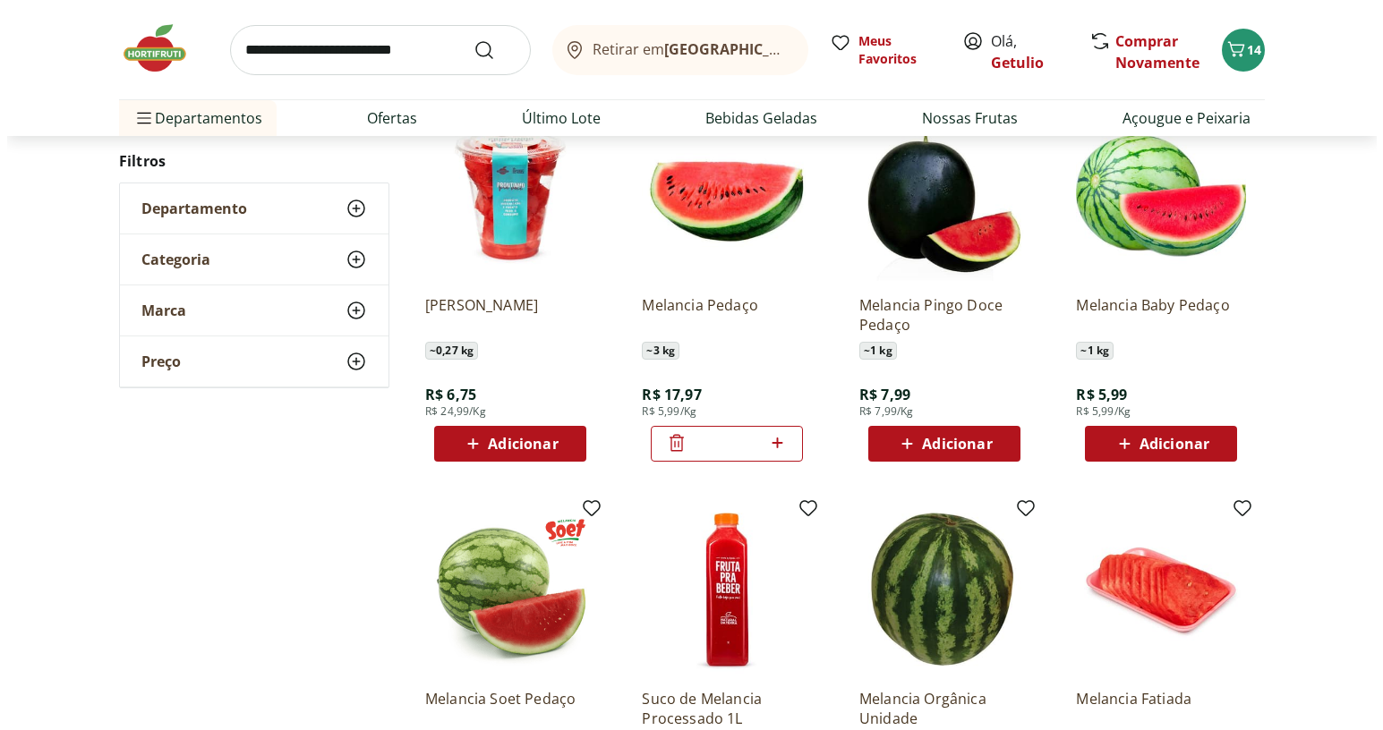
scroll to position [179, 0]
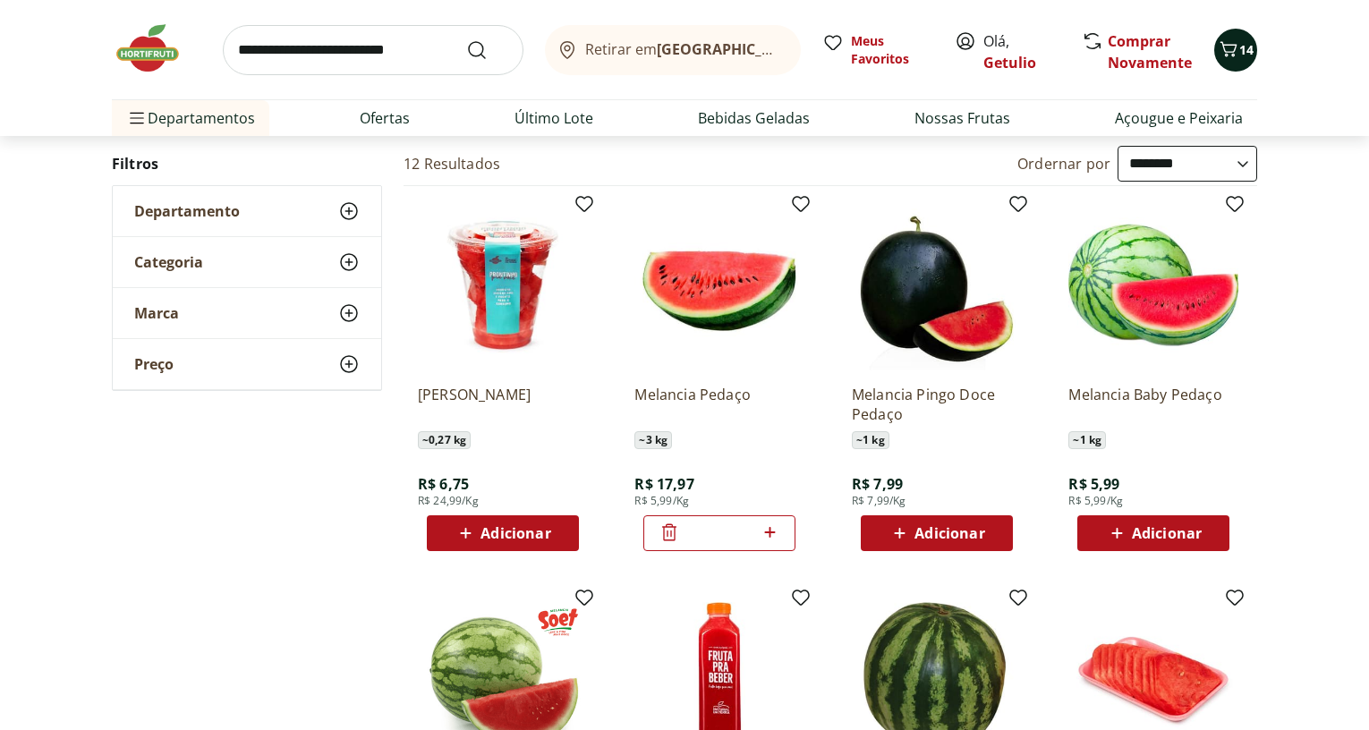
click at [1244, 55] on span "14" at bounding box center [1247, 49] width 14 height 17
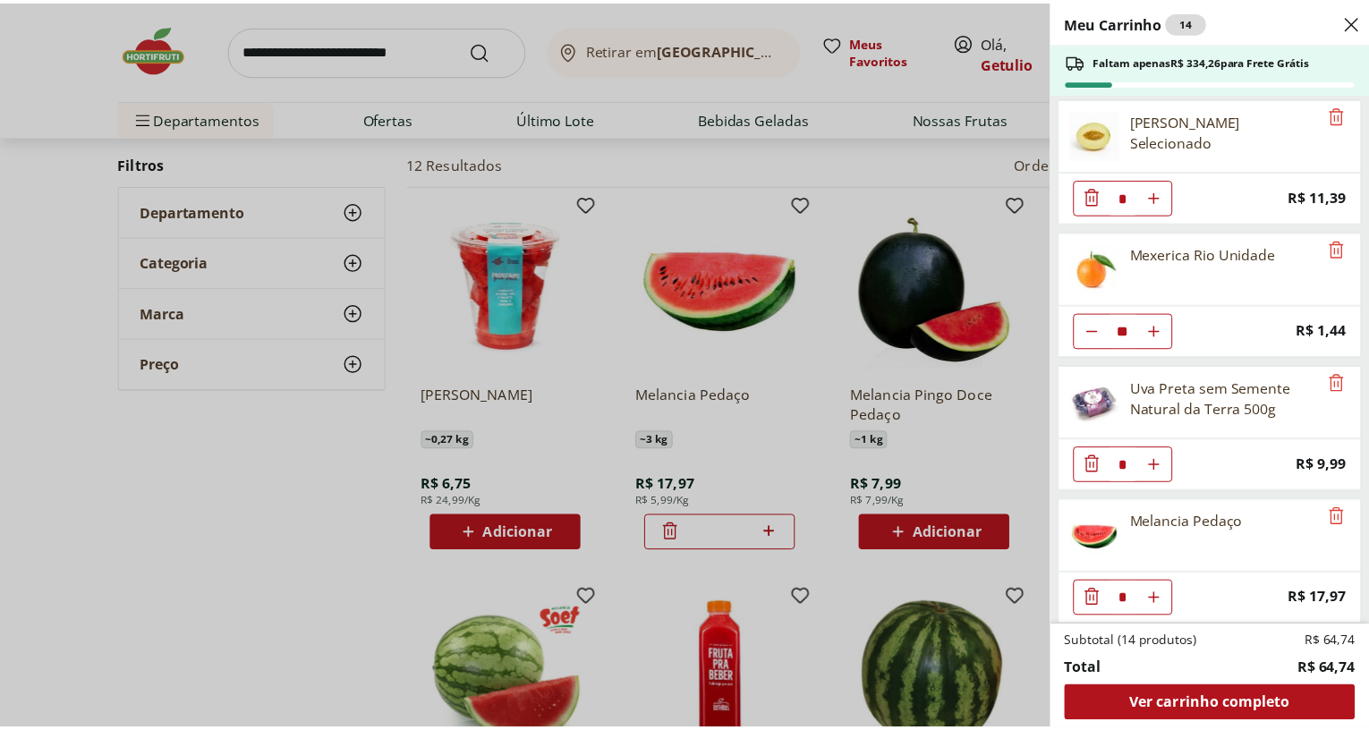
scroll to position [145, 0]
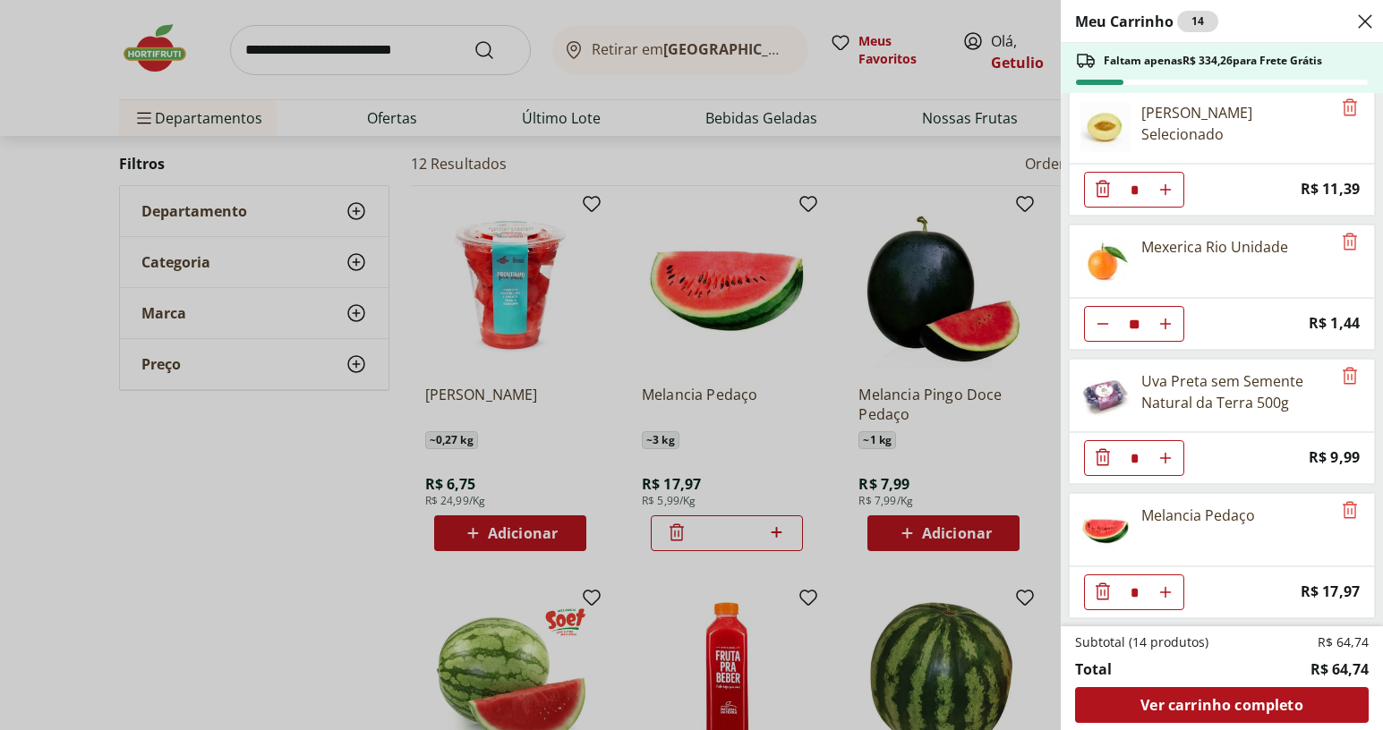
drag, startPoint x: 798, startPoint y: 473, endPoint x: 806, endPoint y: 450, distance: 23.8
click at [806, 450] on div "Meu Carrinho 14 Faltam apenas R$ 334,26 para Frete Grátis Uva Verde sem Semente…" at bounding box center [691, 365] width 1383 height 730
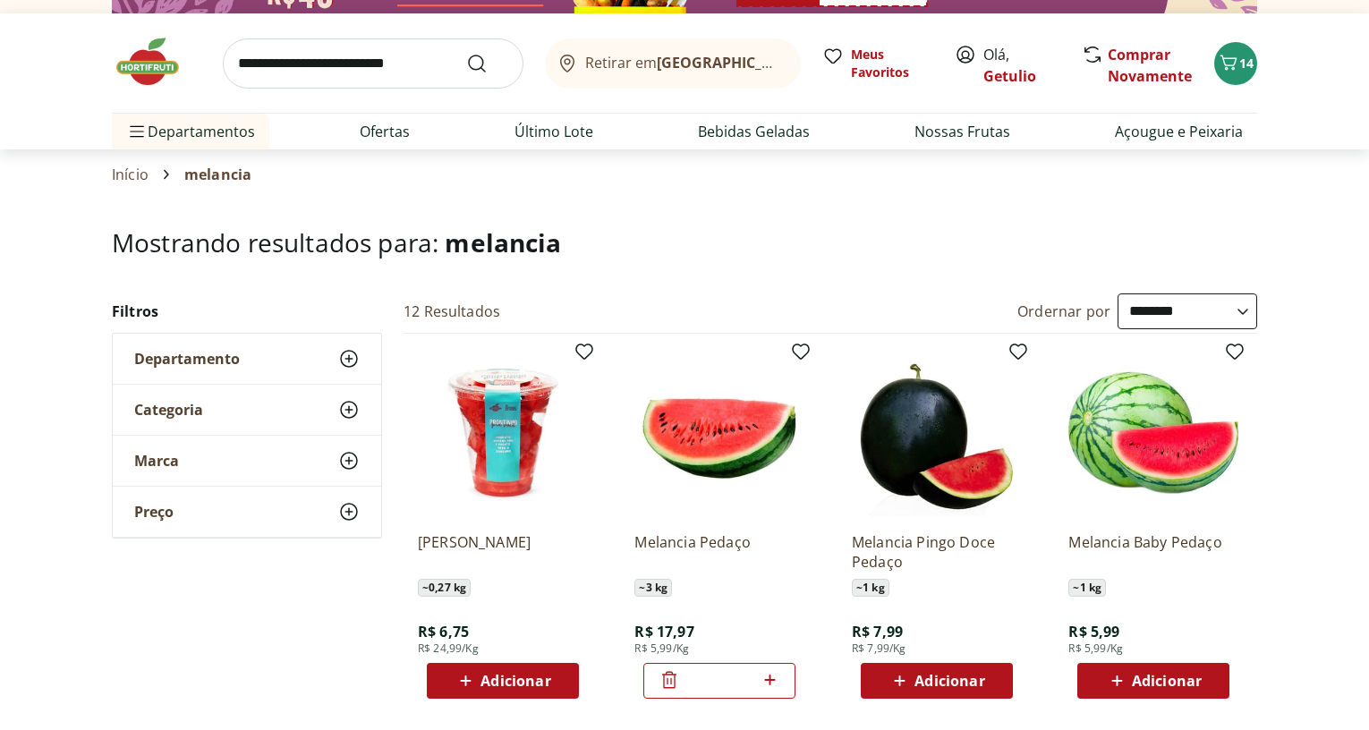
scroll to position [0, 0]
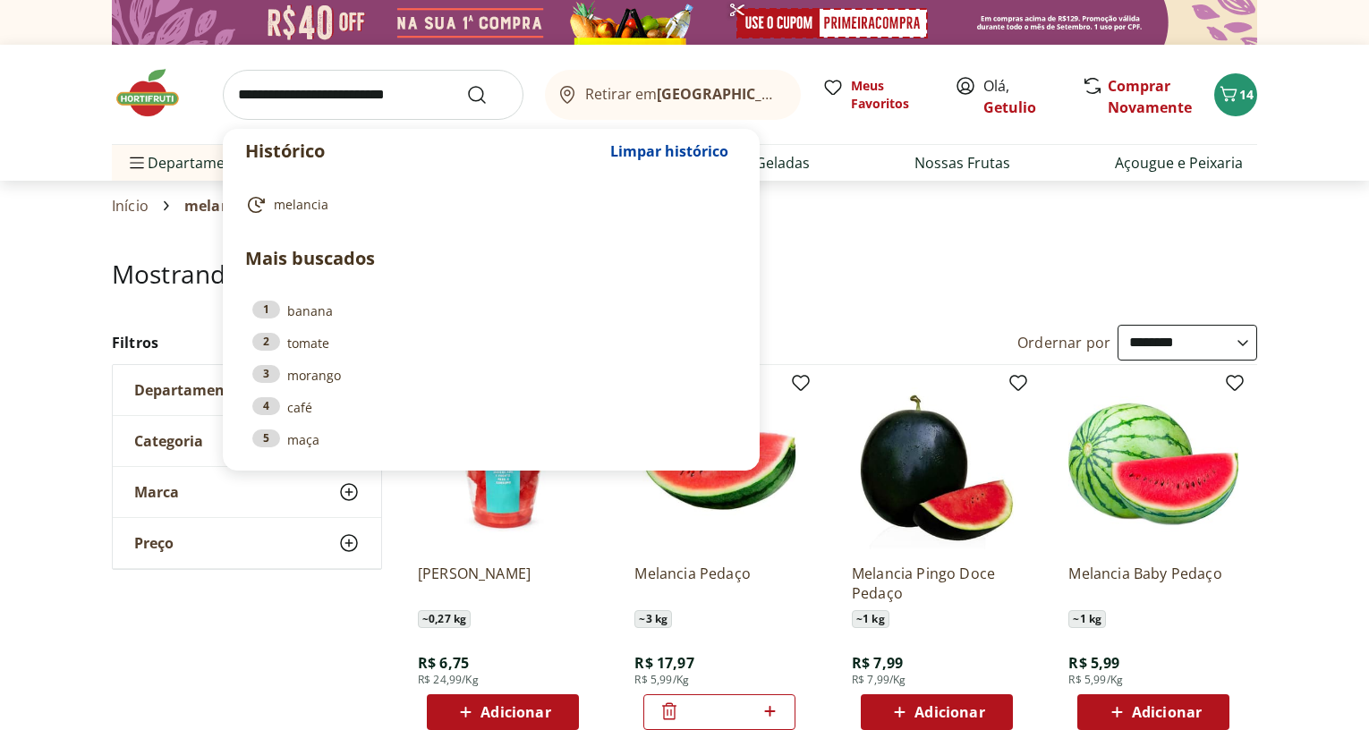
click at [305, 84] on input "search" at bounding box center [373, 95] width 301 height 50
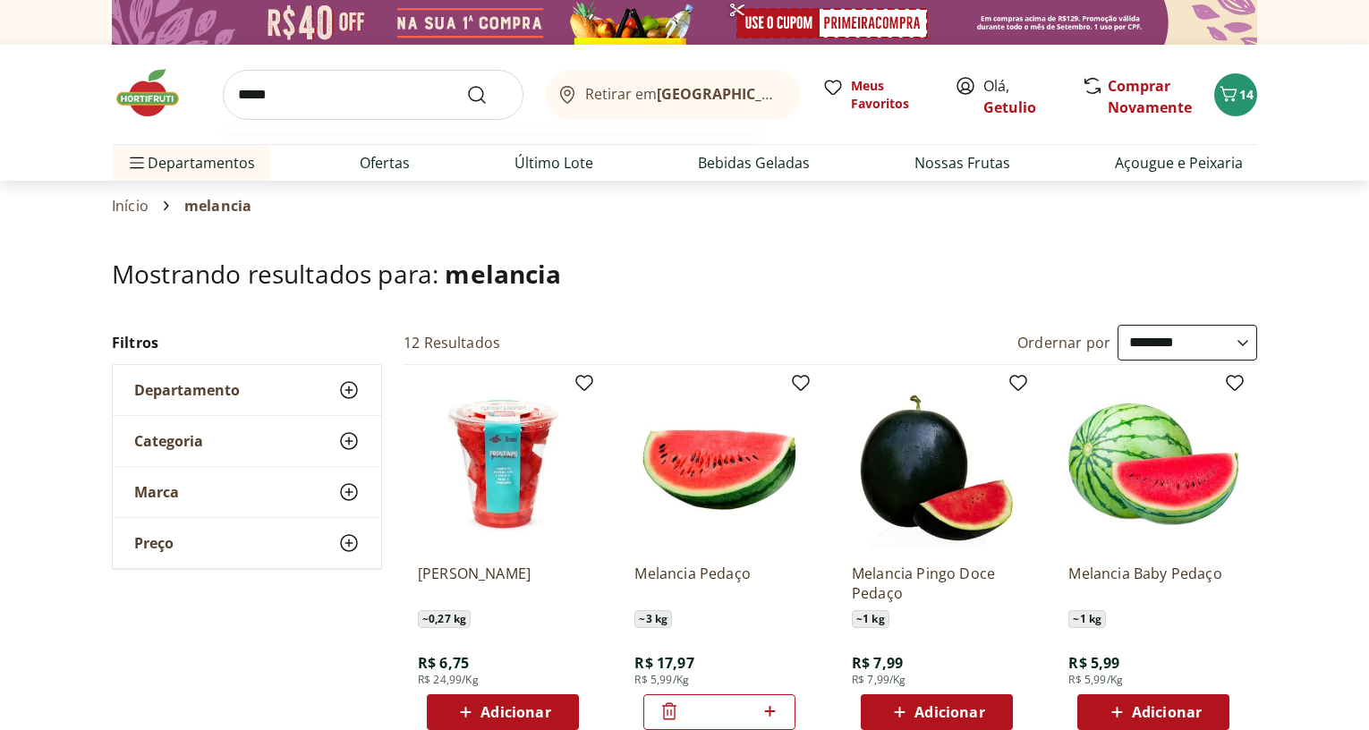
type input "*****"
click at [466, 84] on button "Submit Search" at bounding box center [487, 94] width 43 height 21
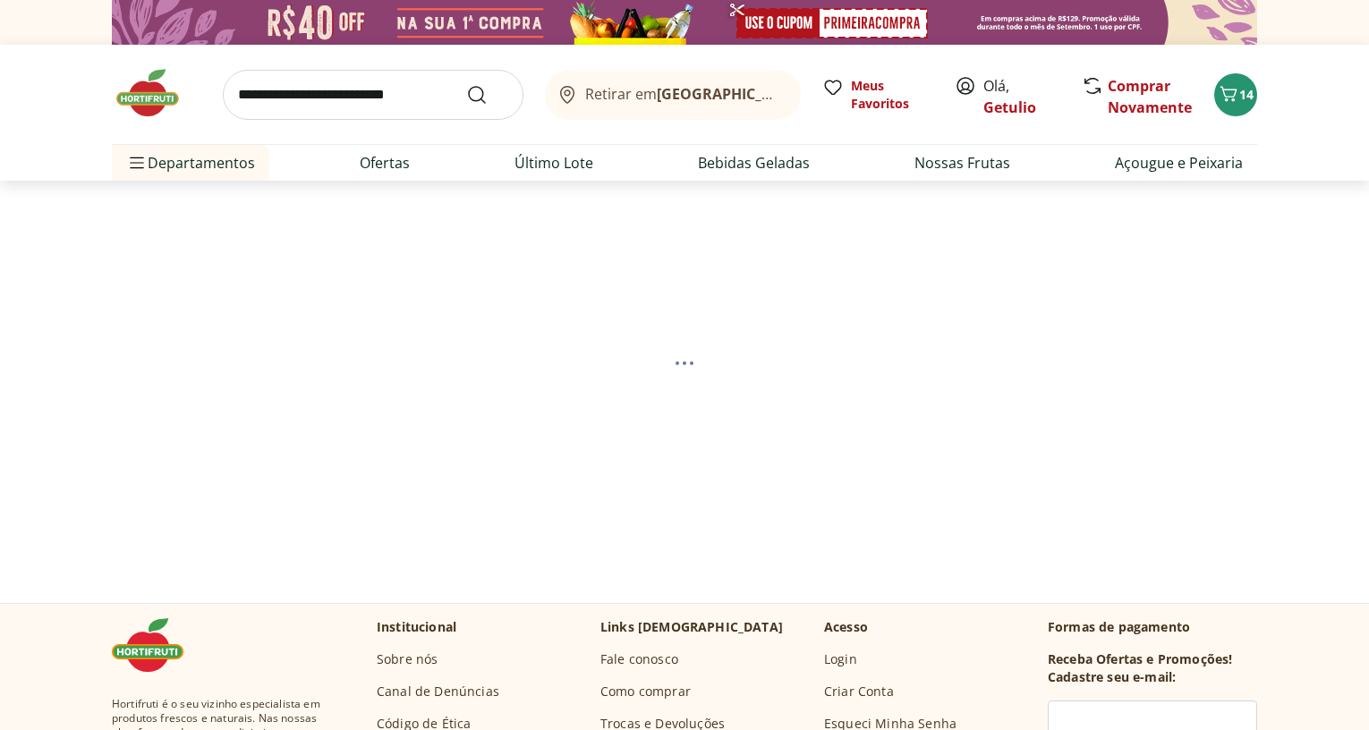
select select "**********"
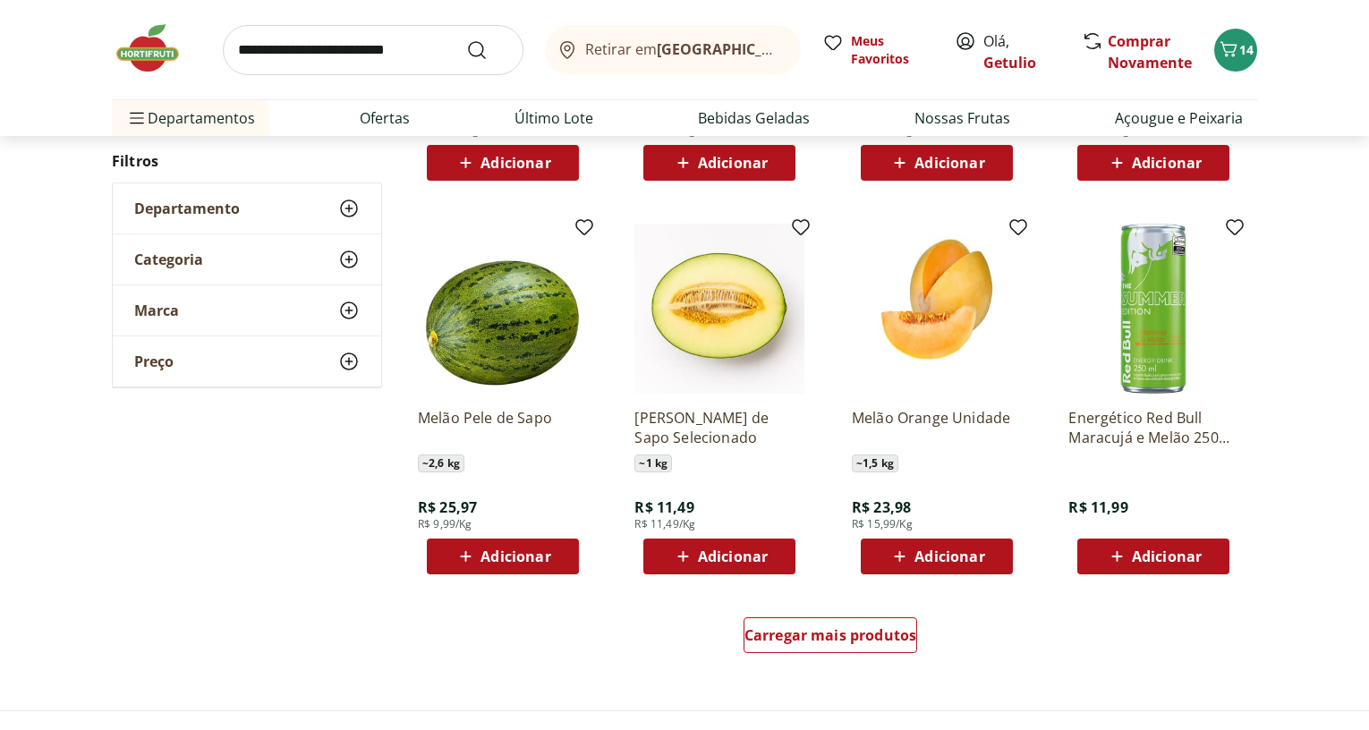
scroll to position [985, 0]
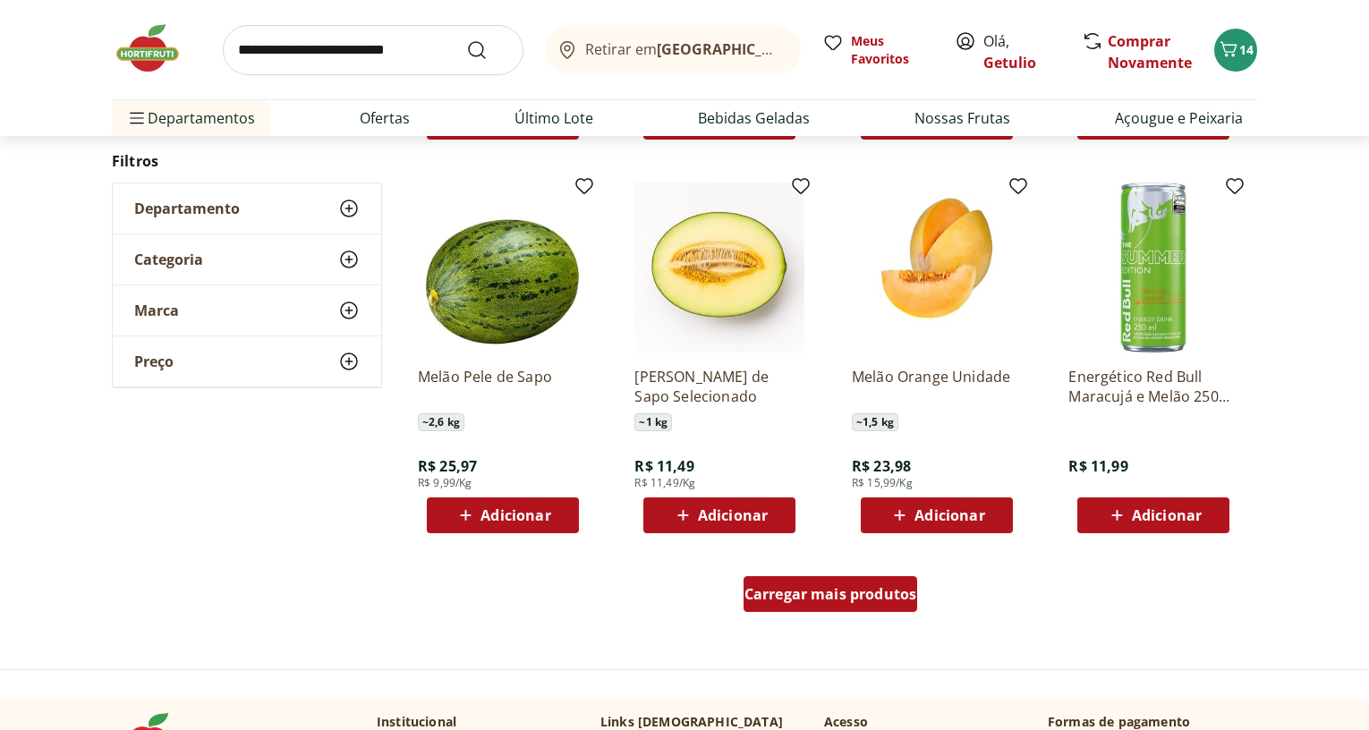
click at [867, 590] on span "Carregar mais produtos" at bounding box center [831, 594] width 173 height 14
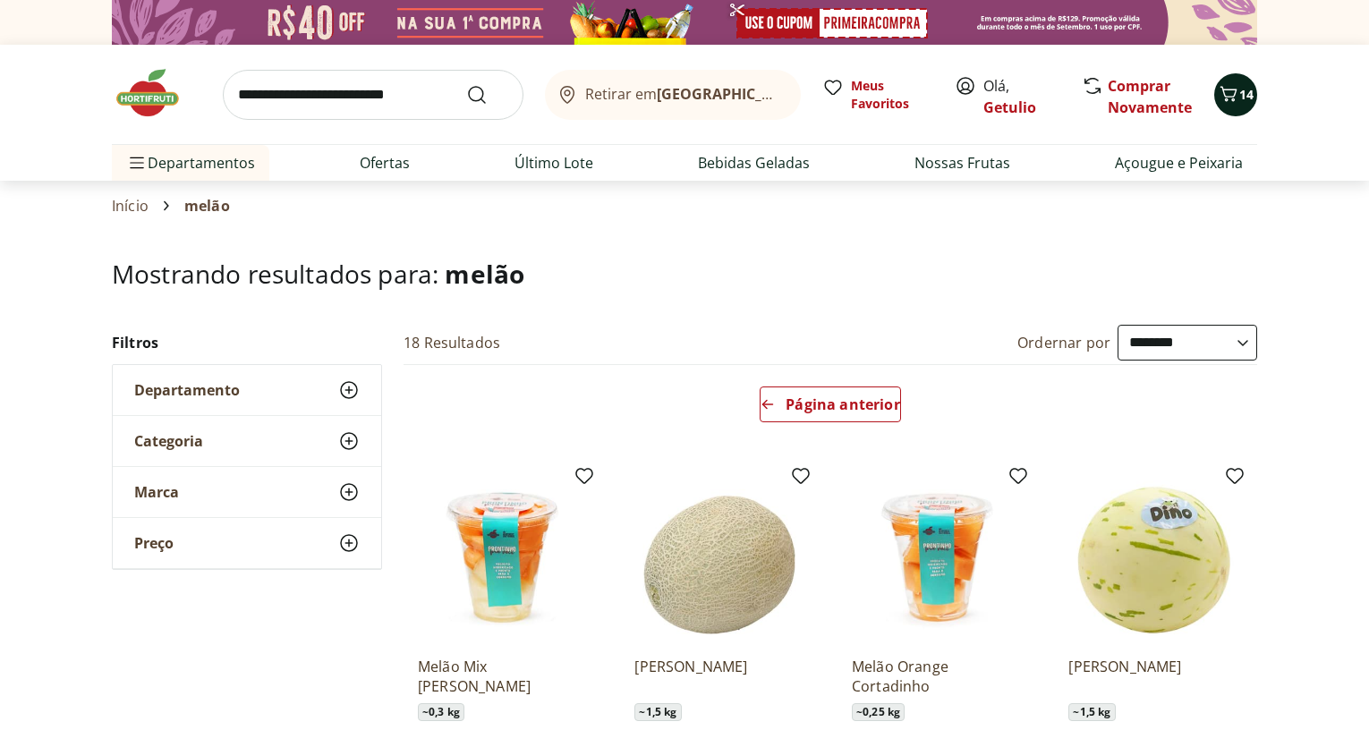
click at [1228, 99] on icon "Carrinho" at bounding box center [1229, 93] width 17 height 15
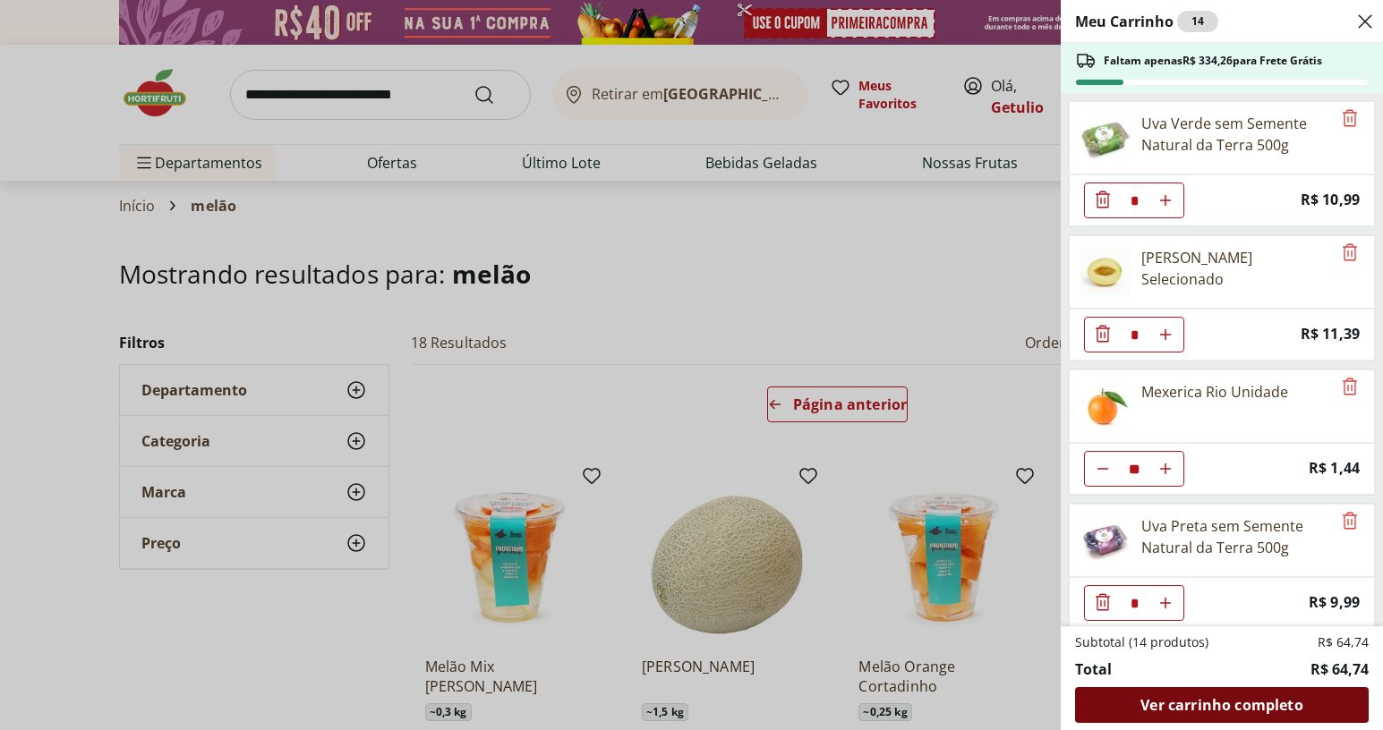
scroll to position [145, 0]
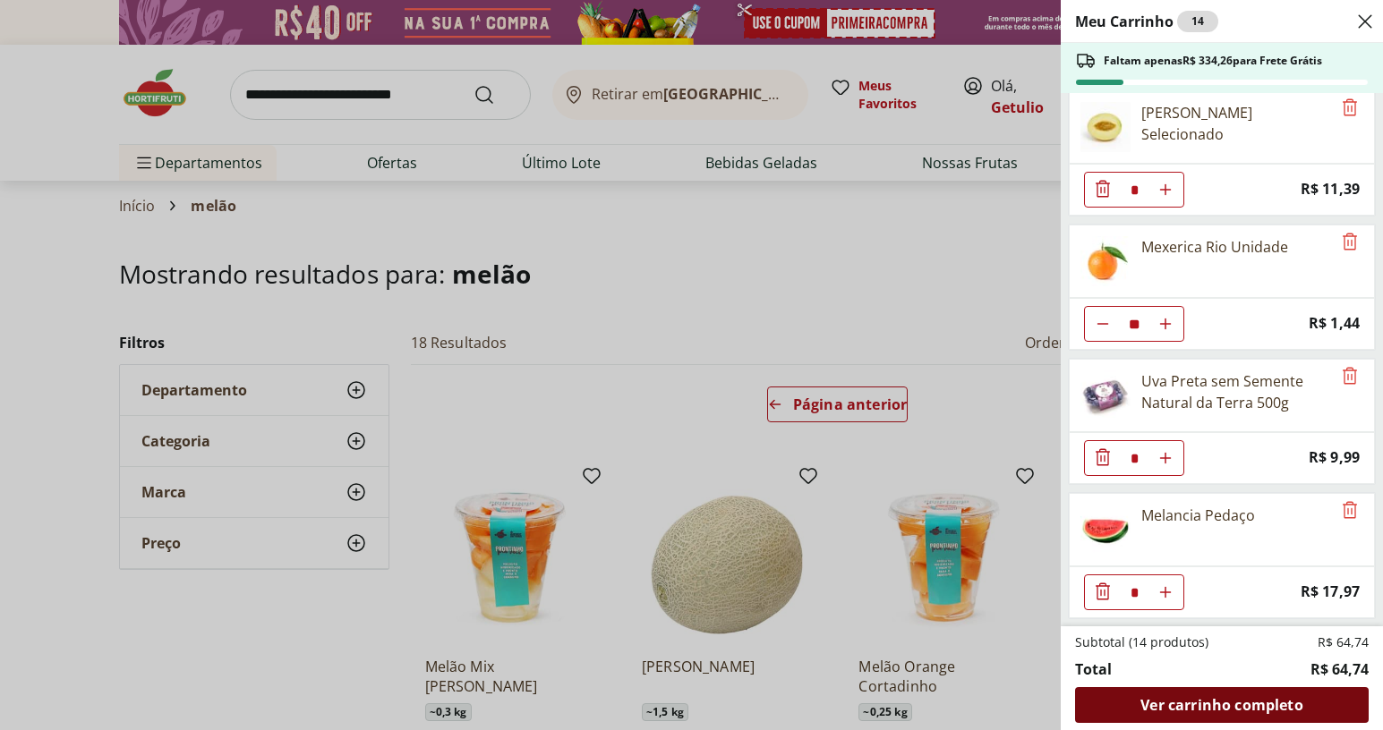
click at [1310, 708] on div "Ver carrinho completo" at bounding box center [1222, 705] width 294 height 36
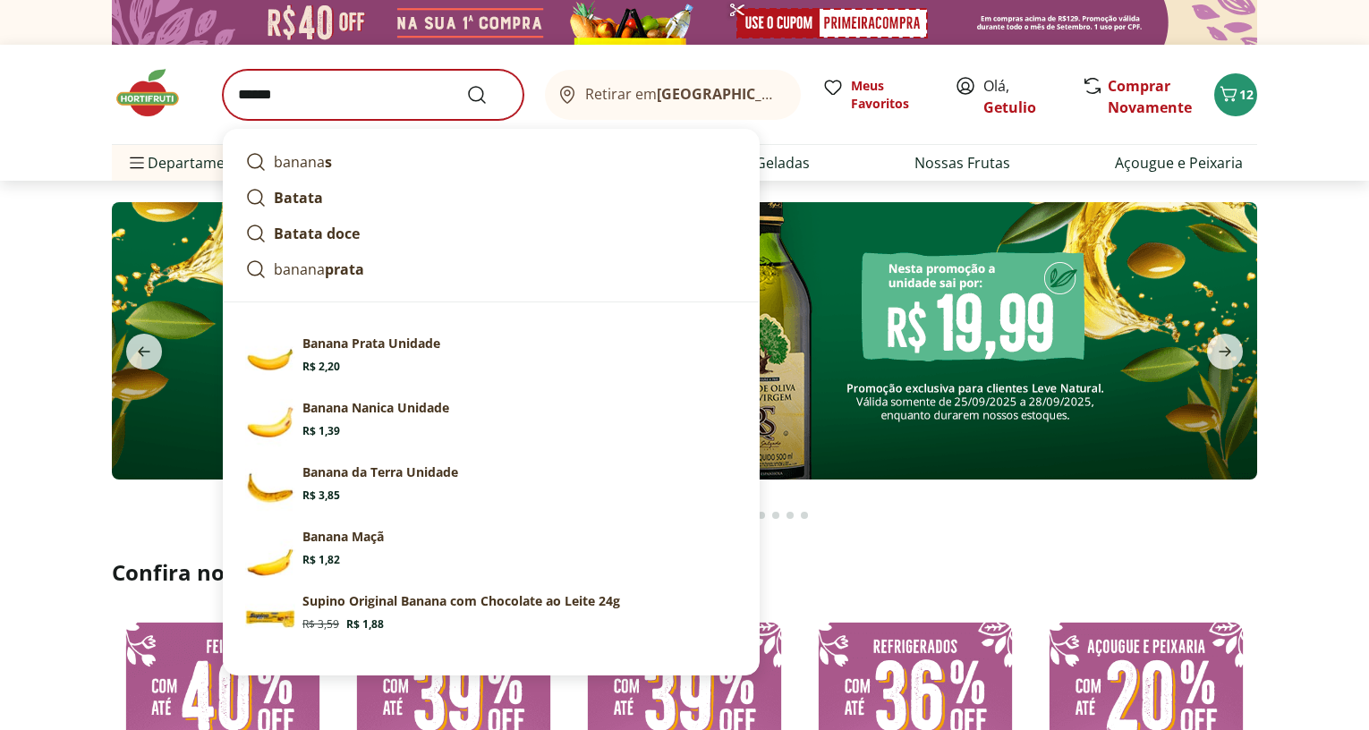
type input "******"
click at [466, 84] on button "Submit Search" at bounding box center [487, 94] width 43 height 21
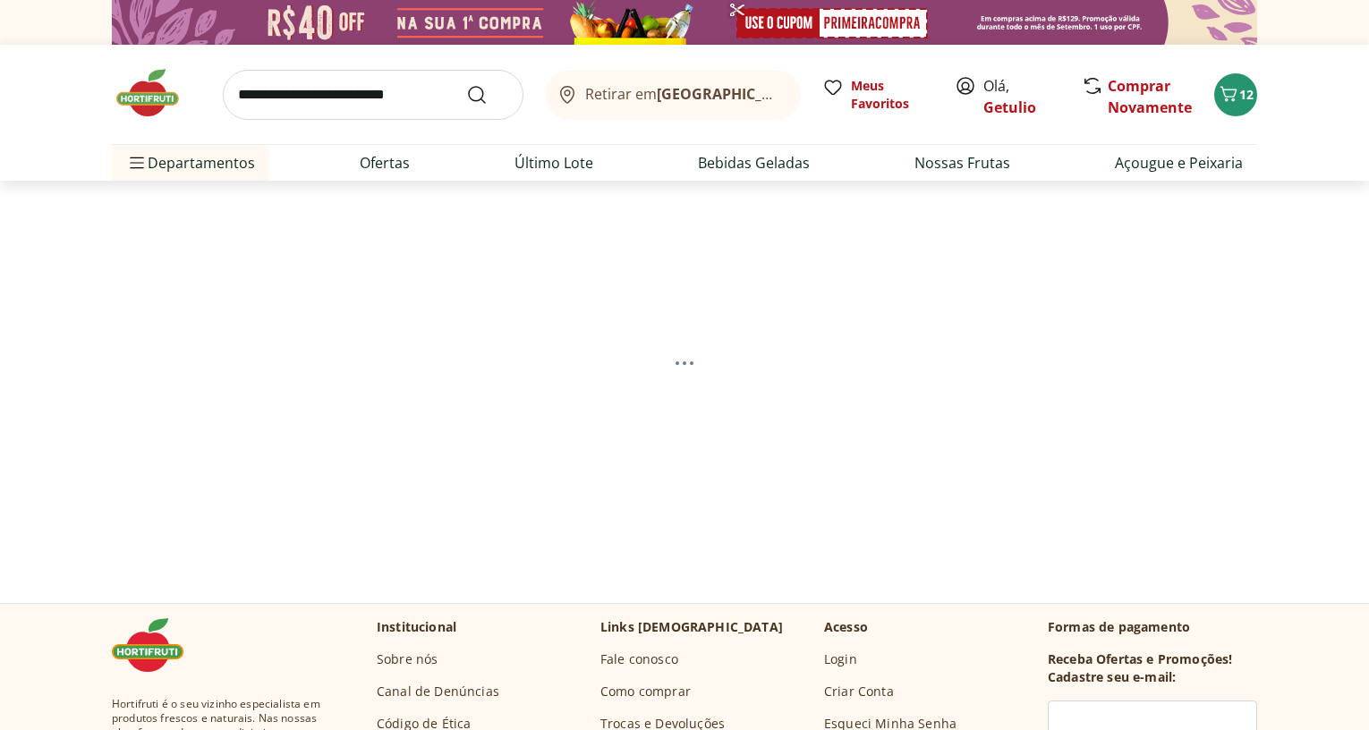
select select "**********"
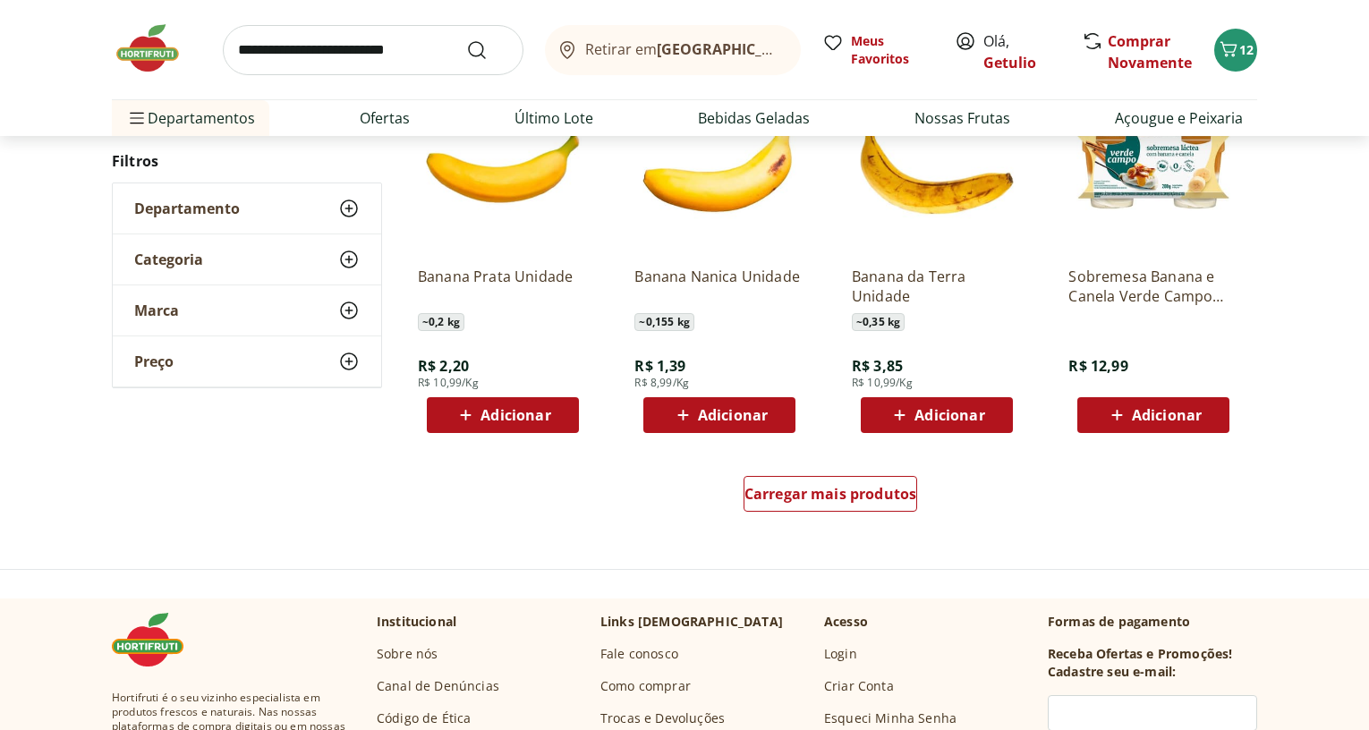
scroll to position [1253, 0]
